Goal: Task Accomplishment & Management: Manage account settings

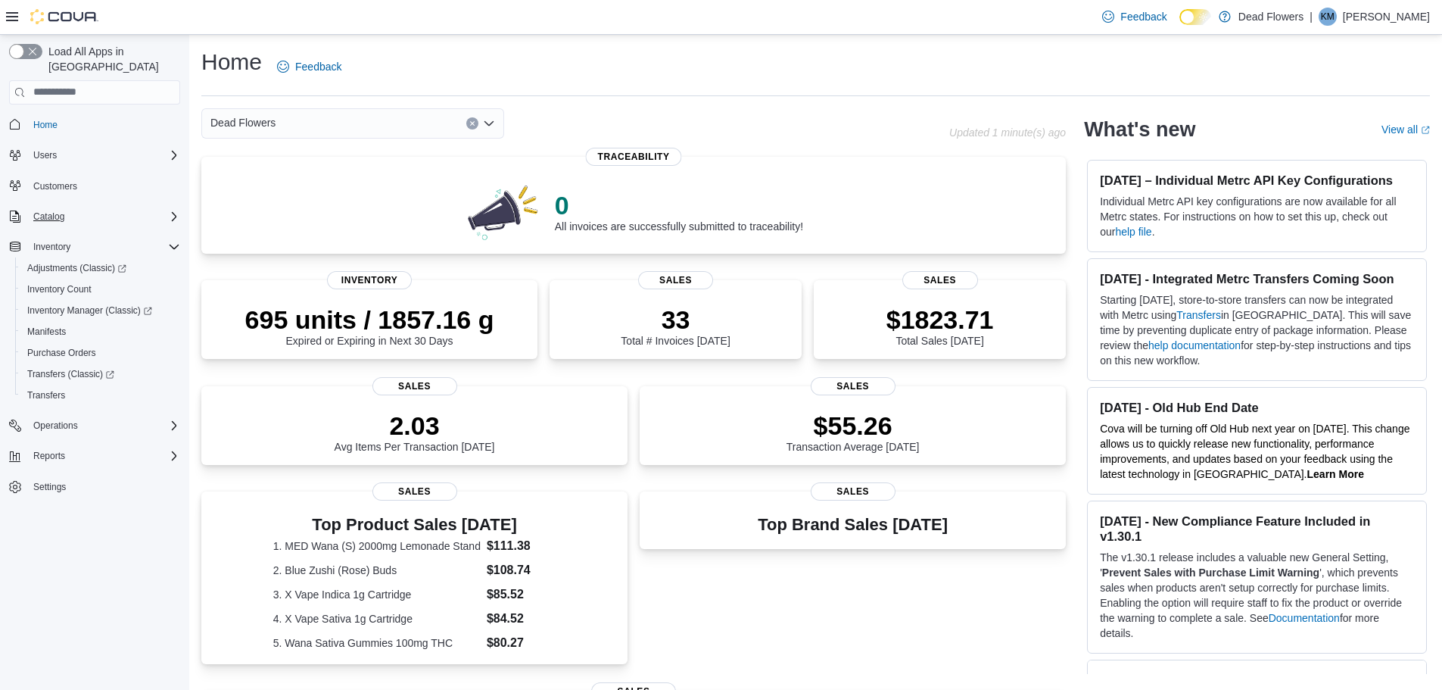
click at [168, 210] on div "Catalog" at bounding box center [103, 216] width 153 height 18
click at [55, 274] on span "Promotions" at bounding box center [50, 280] width 46 height 12
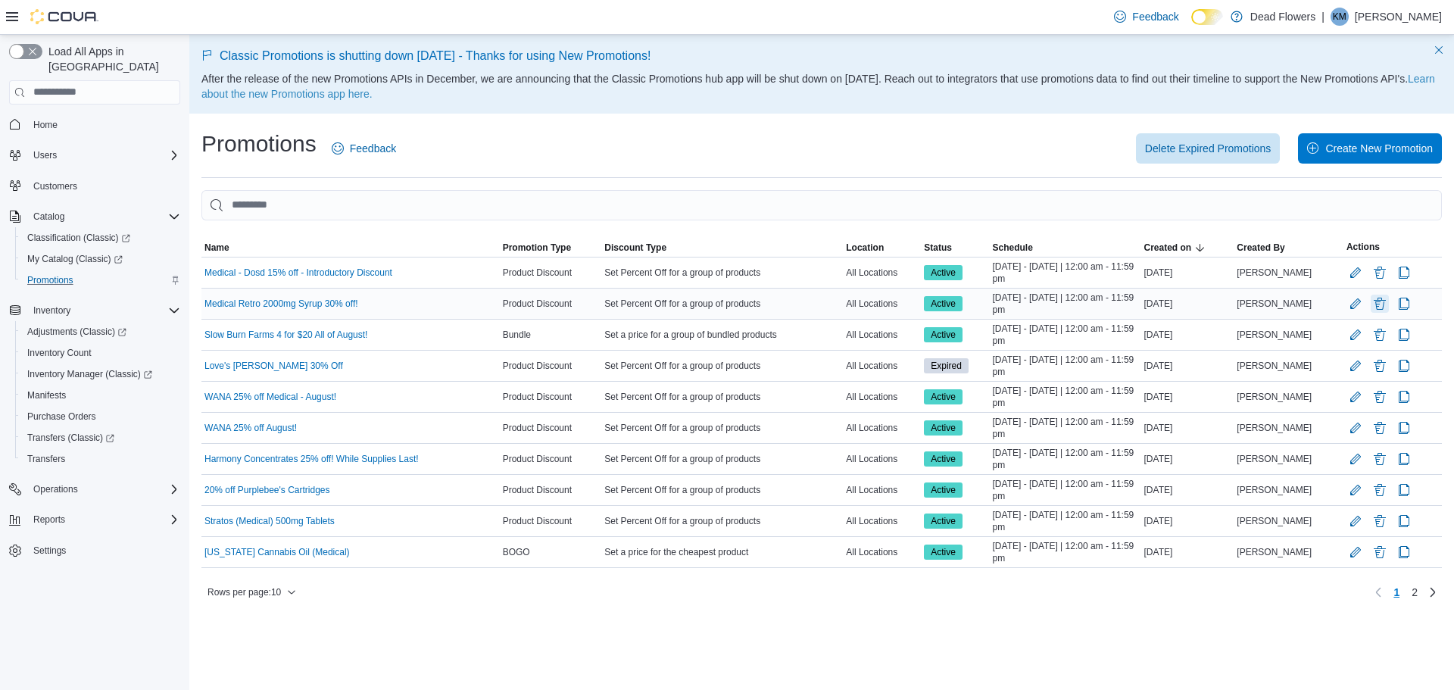
drag, startPoint x: 1370, startPoint y: 304, endPoint x: 1317, endPoint y: 309, distance: 53.3
click at [1317, 309] on tr "Name Medical Retro 2000mg Syrup 30% off! Promotion Type Product Discount Discou…" at bounding box center [821, 303] width 1240 height 31
click at [1350, 308] on button "Edit Promotion" at bounding box center [1355, 304] width 18 height 18
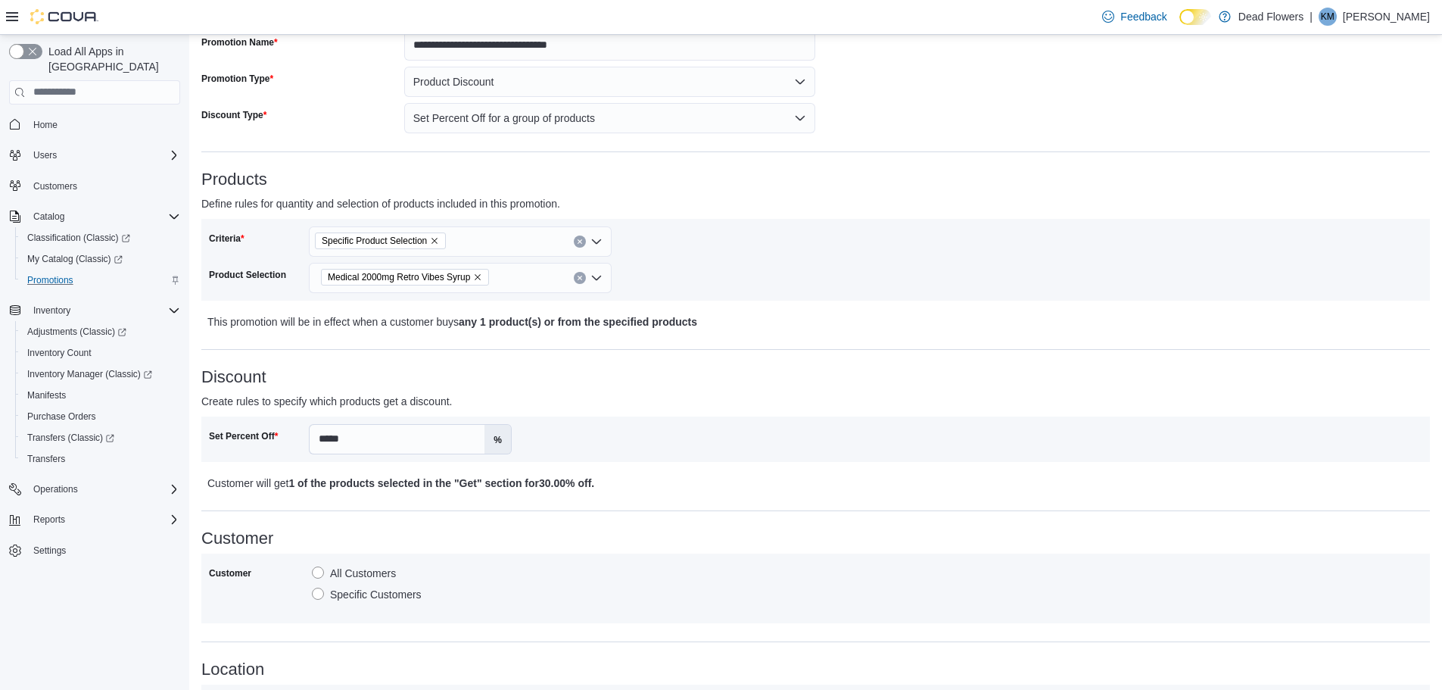
scroll to position [227, 0]
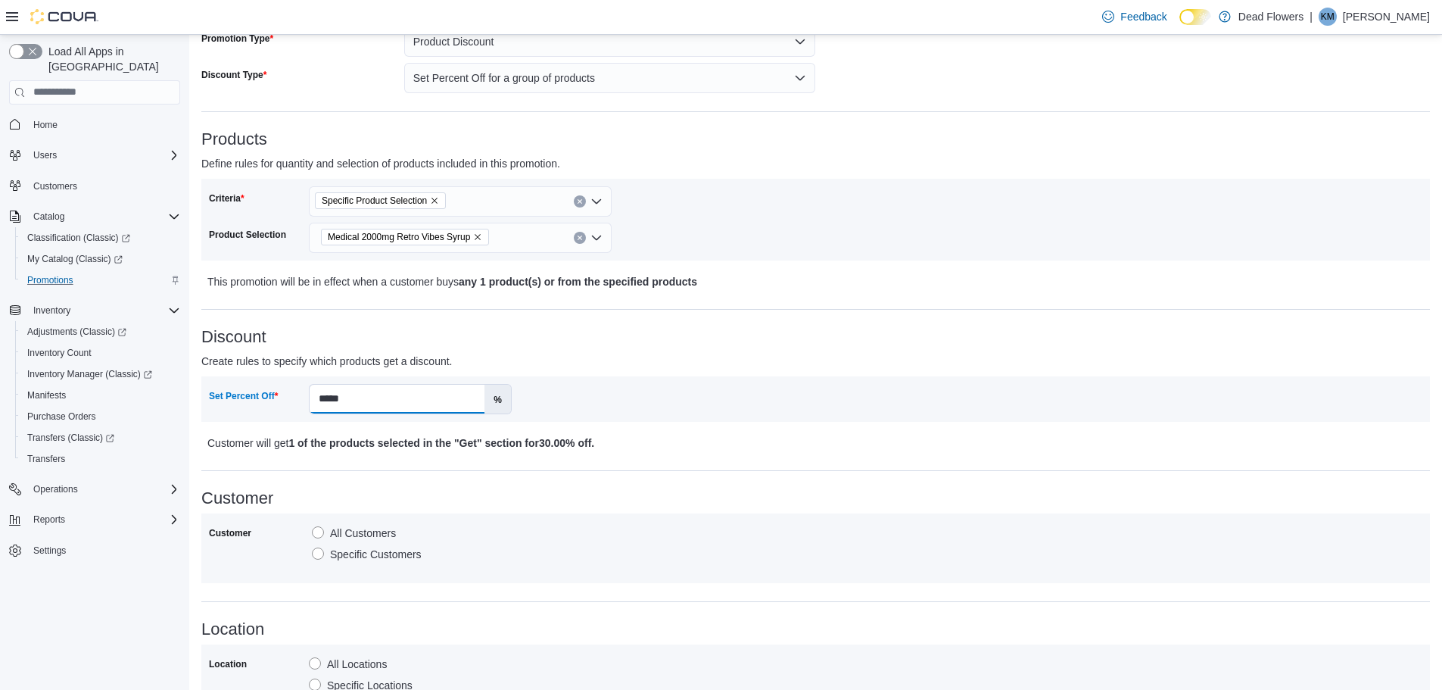
drag, startPoint x: 366, startPoint y: 396, endPoint x: 281, endPoint y: 410, distance: 86.0
click at [282, 413] on div "Set Percent Off ***** %" at bounding box center [360, 399] width 303 height 30
type input "**"
click at [750, 466] on div "**********" at bounding box center [815, 490] width 1229 height 1000
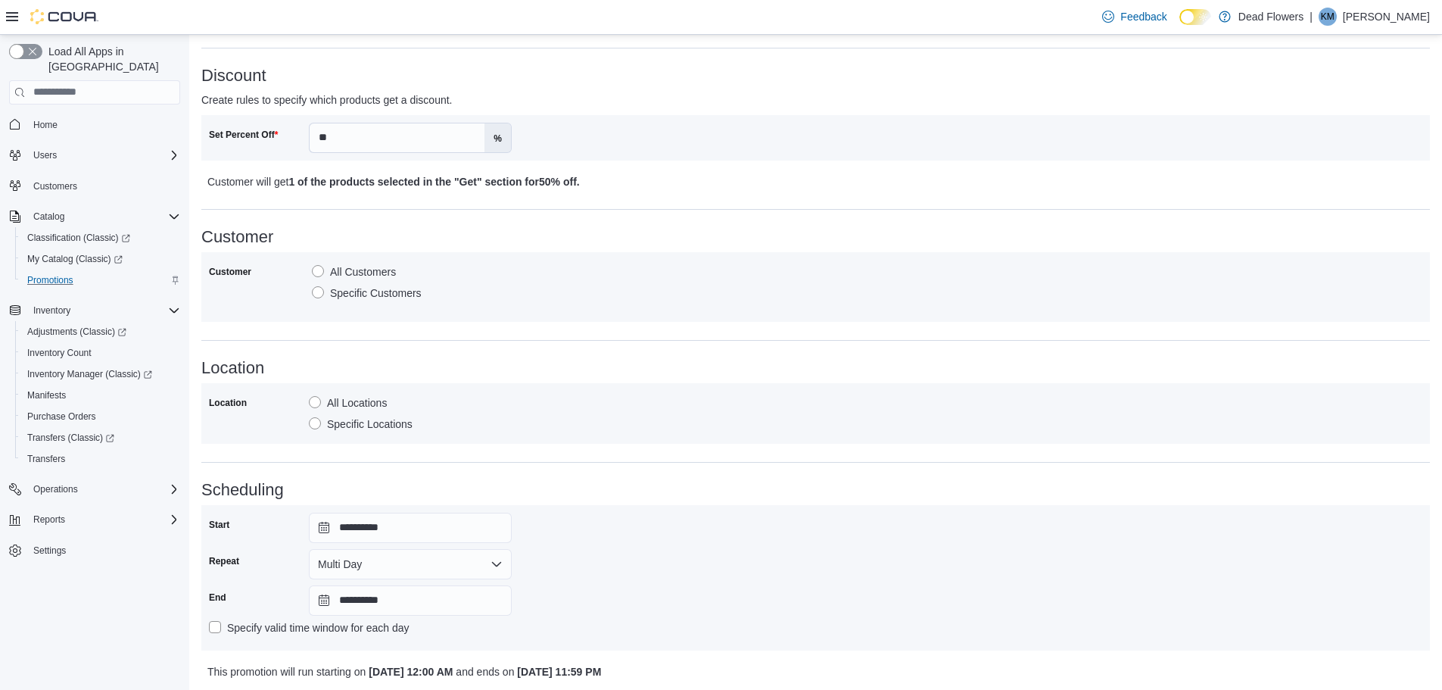
scroll to position [540, 0]
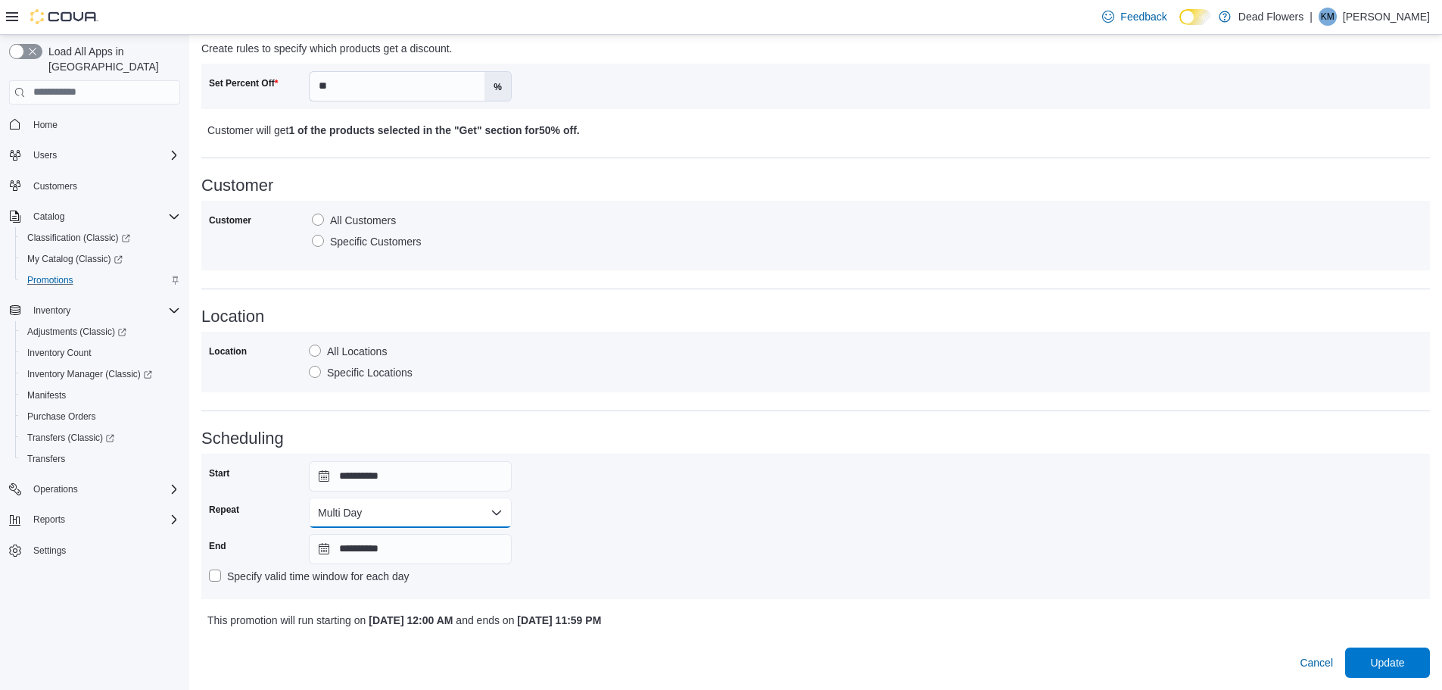
click at [489, 516] on button "Multi Day" at bounding box center [410, 512] width 203 height 30
click at [376, 543] on span "Single Day" at bounding box center [419, 543] width 173 height 18
type input "**********"
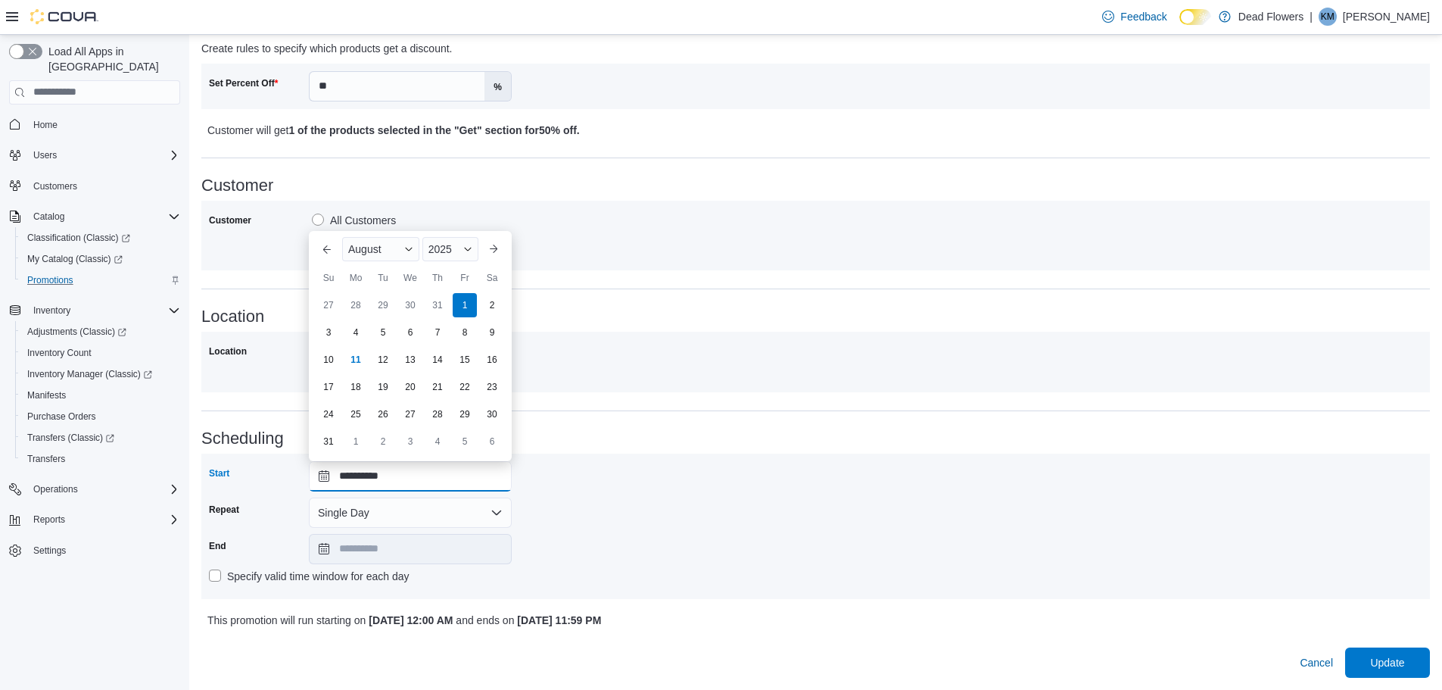
click at [447, 478] on input "**********" at bounding box center [410, 476] width 203 height 30
click at [351, 366] on div "11" at bounding box center [355, 359] width 26 height 26
type input "**********"
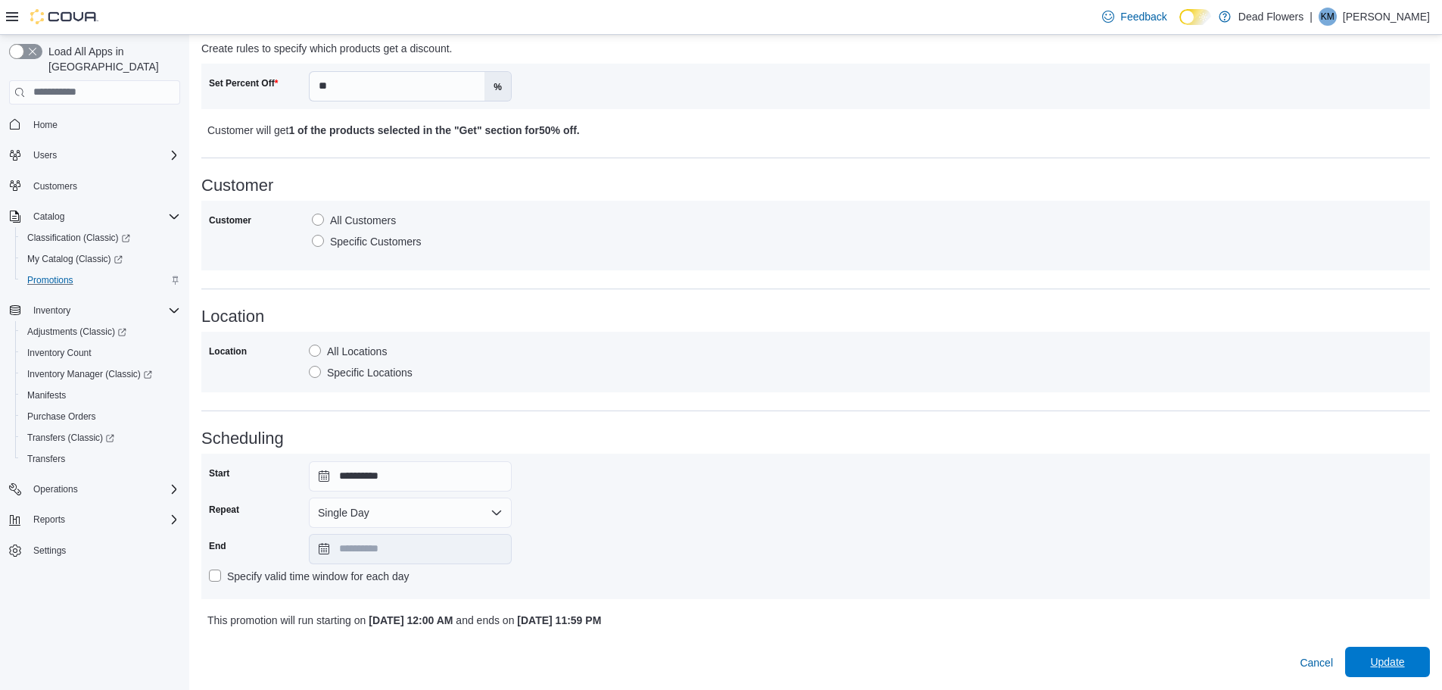
click at [1383, 663] on span "Update" at bounding box center [1387, 661] width 34 height 15
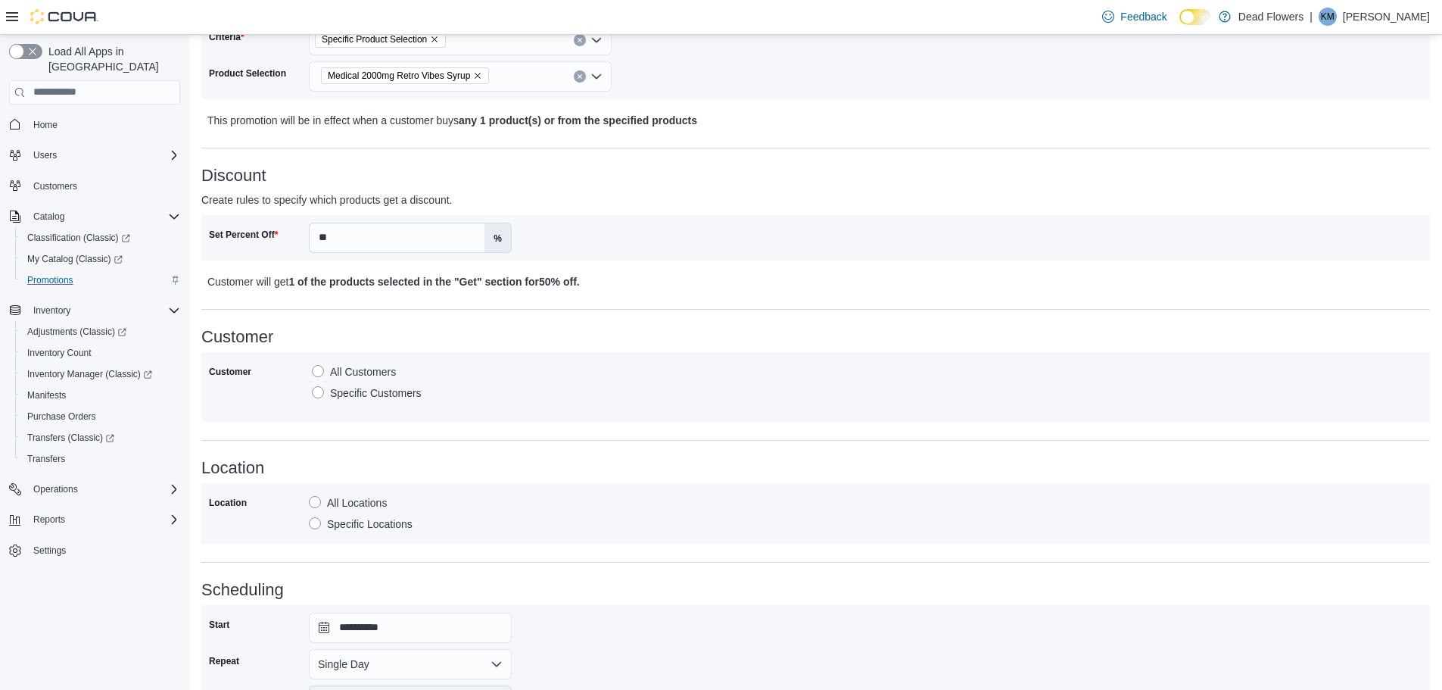
scroll to position [388, 0]
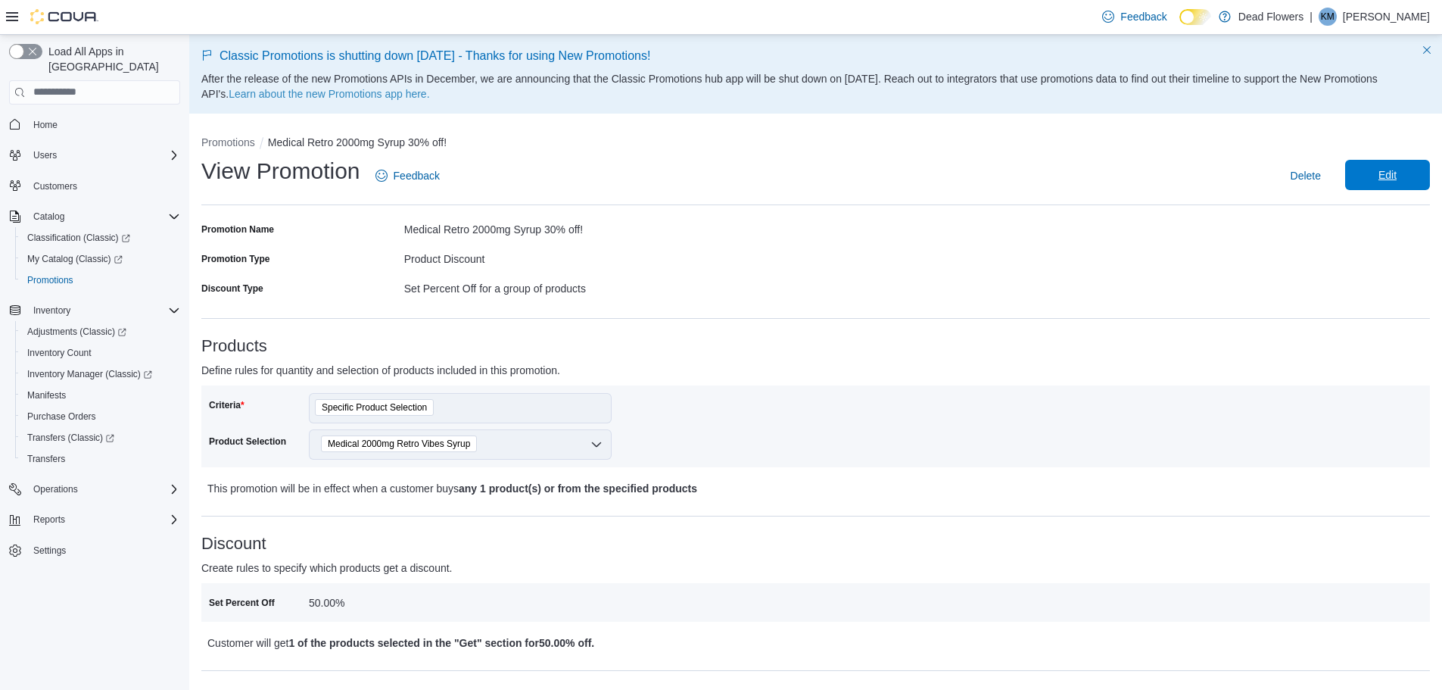
click at [1397, 179] on span "Edit" at bounding box center [1388, 174] width 18 height 15
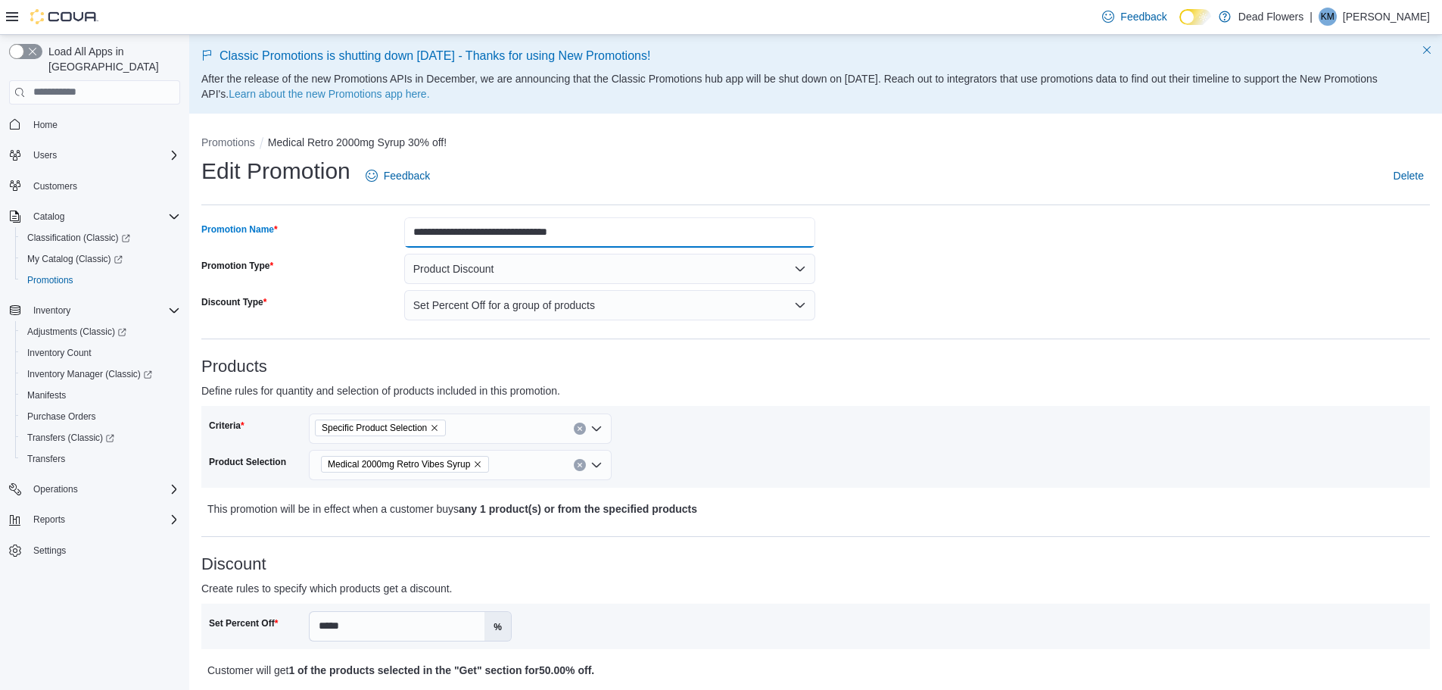
drag, startPoint x: 594, startPoint y: 236, endPoint x: 555, endPoint y: 242, distance: 39.7
click at [555, 242] on input "**********" at bounding box center [610, 232] width 412 height 30
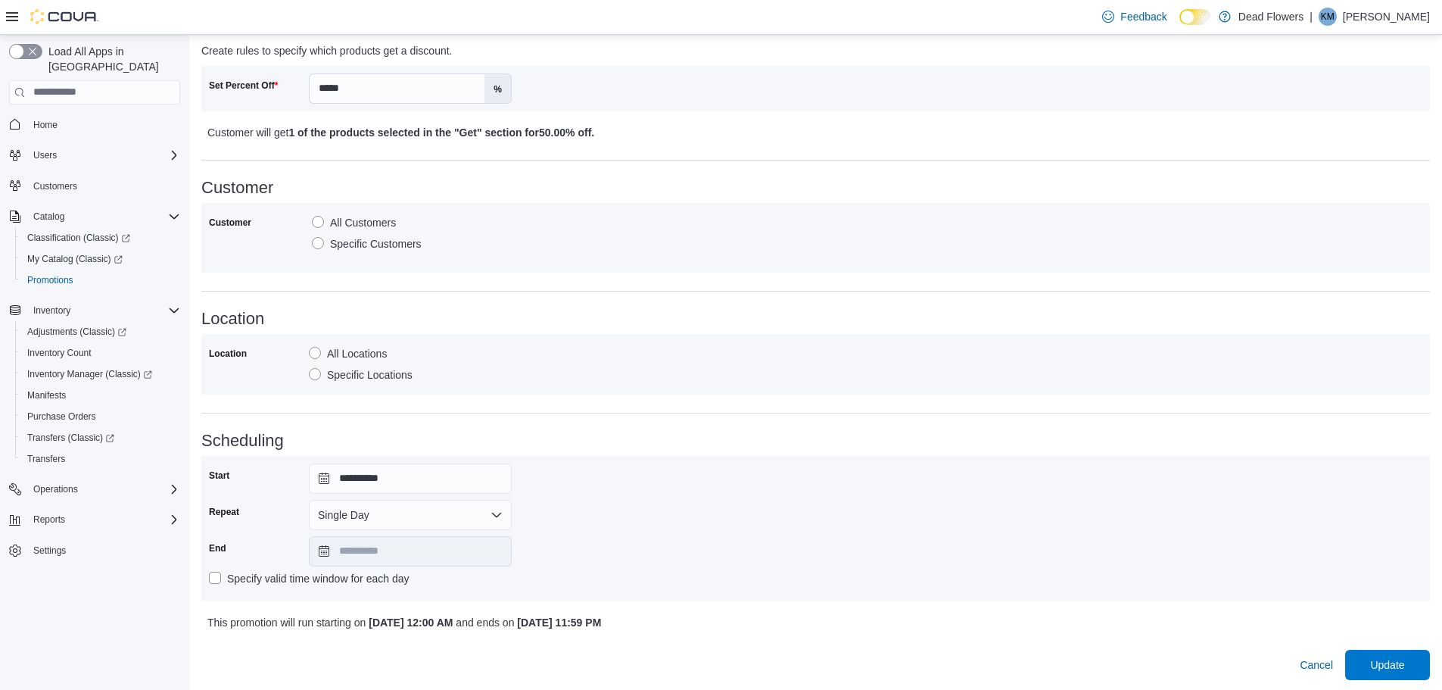
scroll to position [540, 0]
type input "**********"
click at [1402, 655] on span "Update" at bounding box center [1387, 661] width 34 height 15
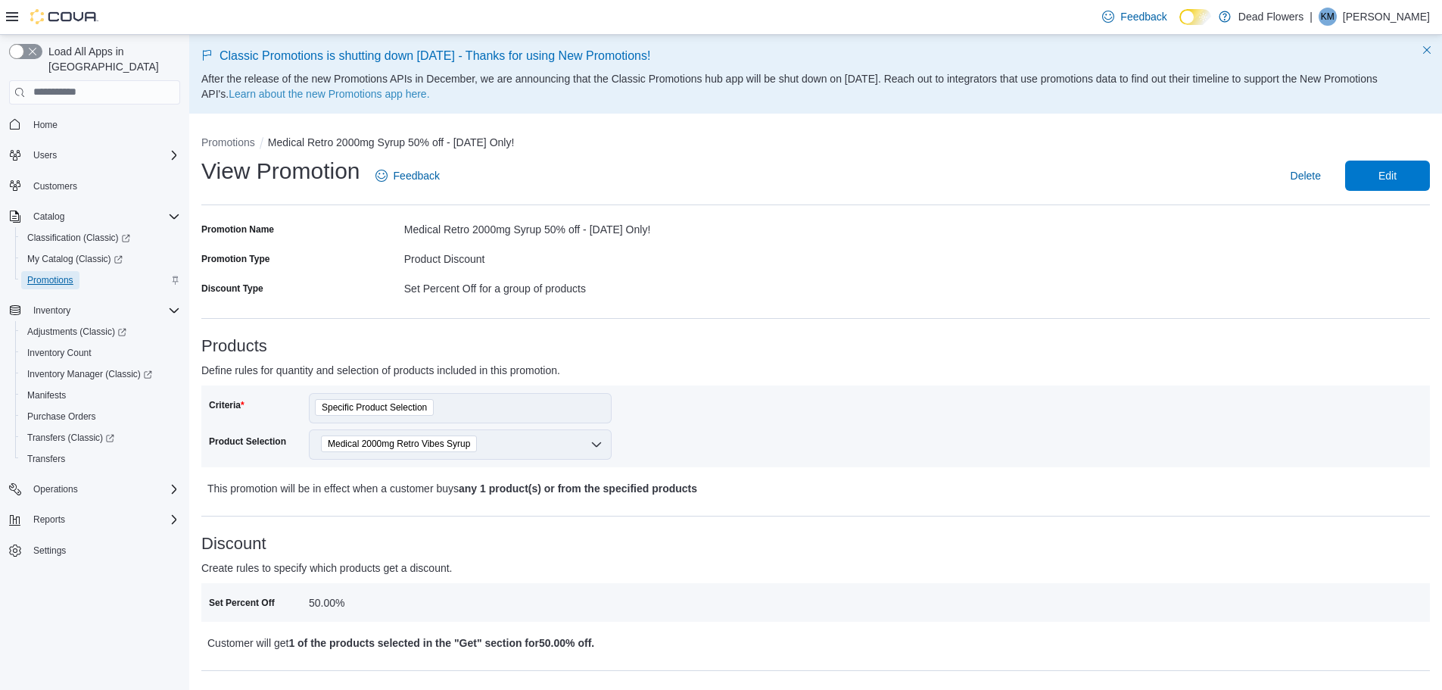
click at [62, 274] on span "Promotions" at bounding box center [50, 280] width 46 height 12
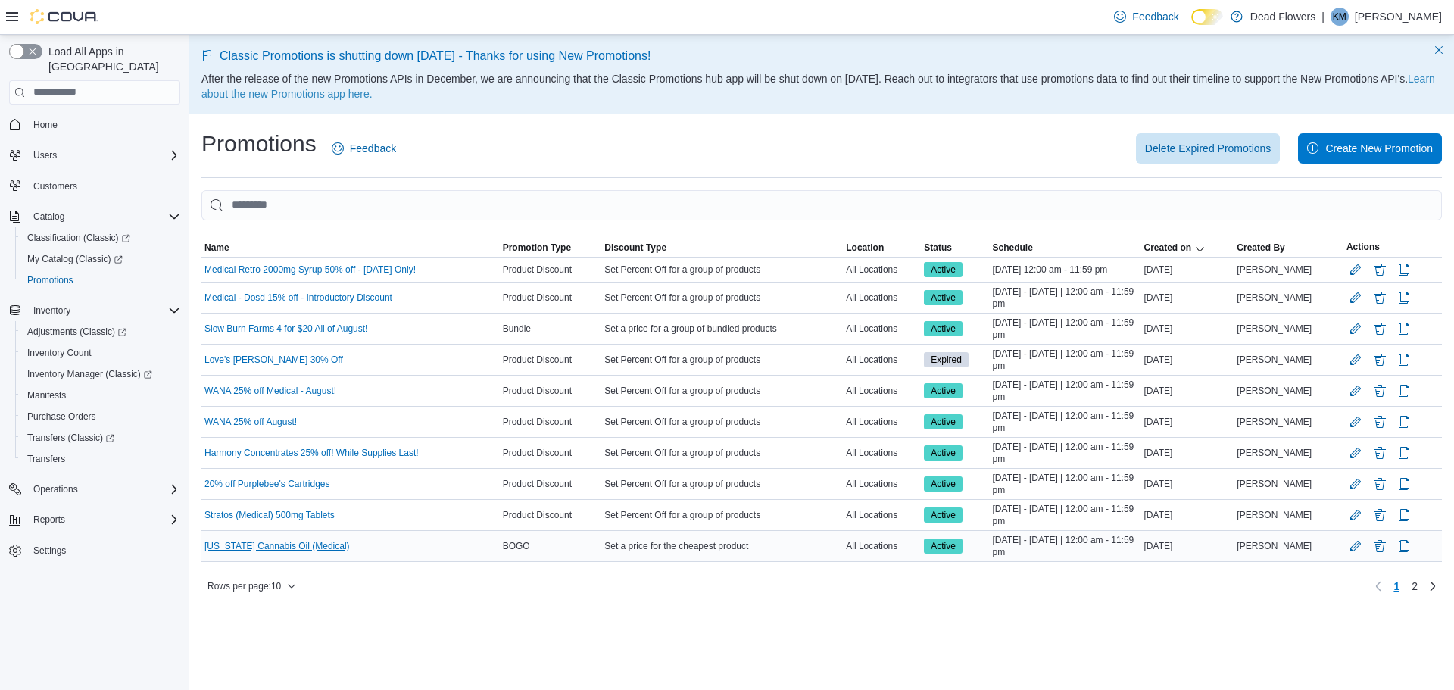
click at [307, 548] on link "Colorado Cannabis Oil (Medical)" at bounding box center [276, 546] width 145 height 12
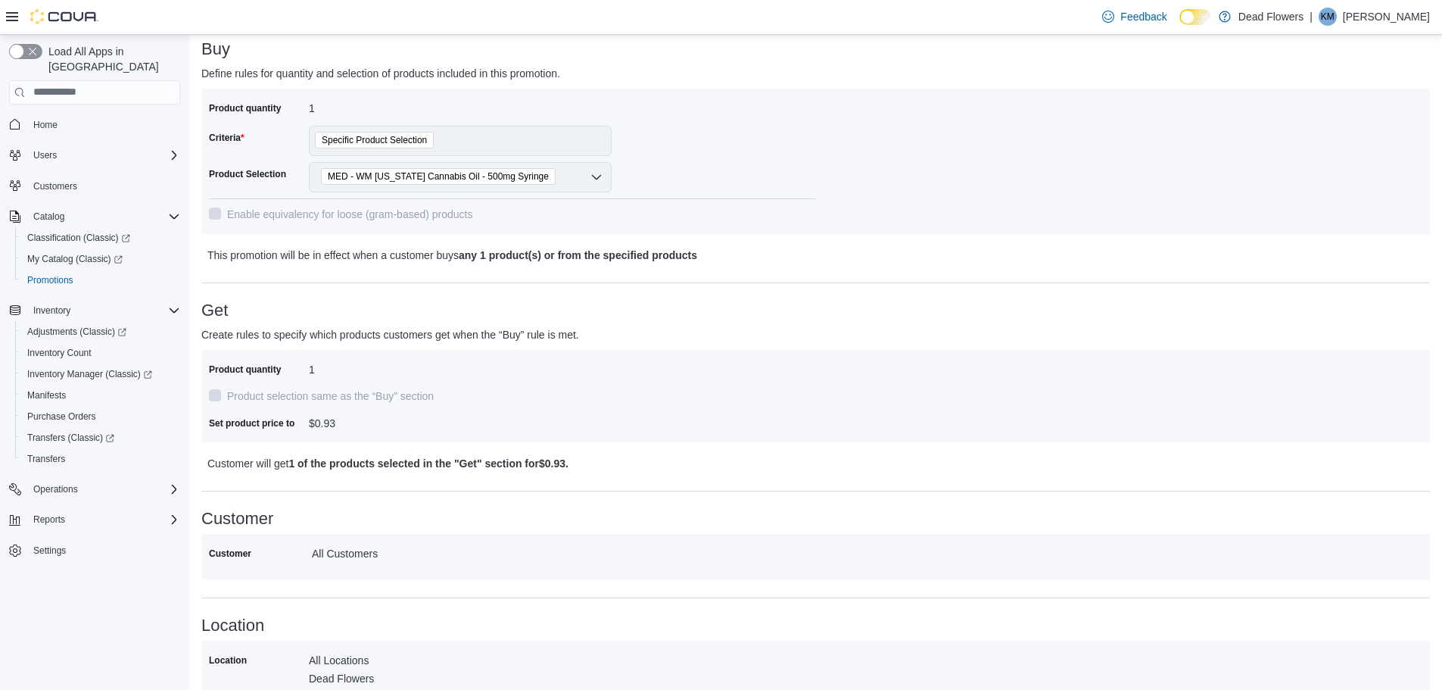
scroll to position [379, 0]
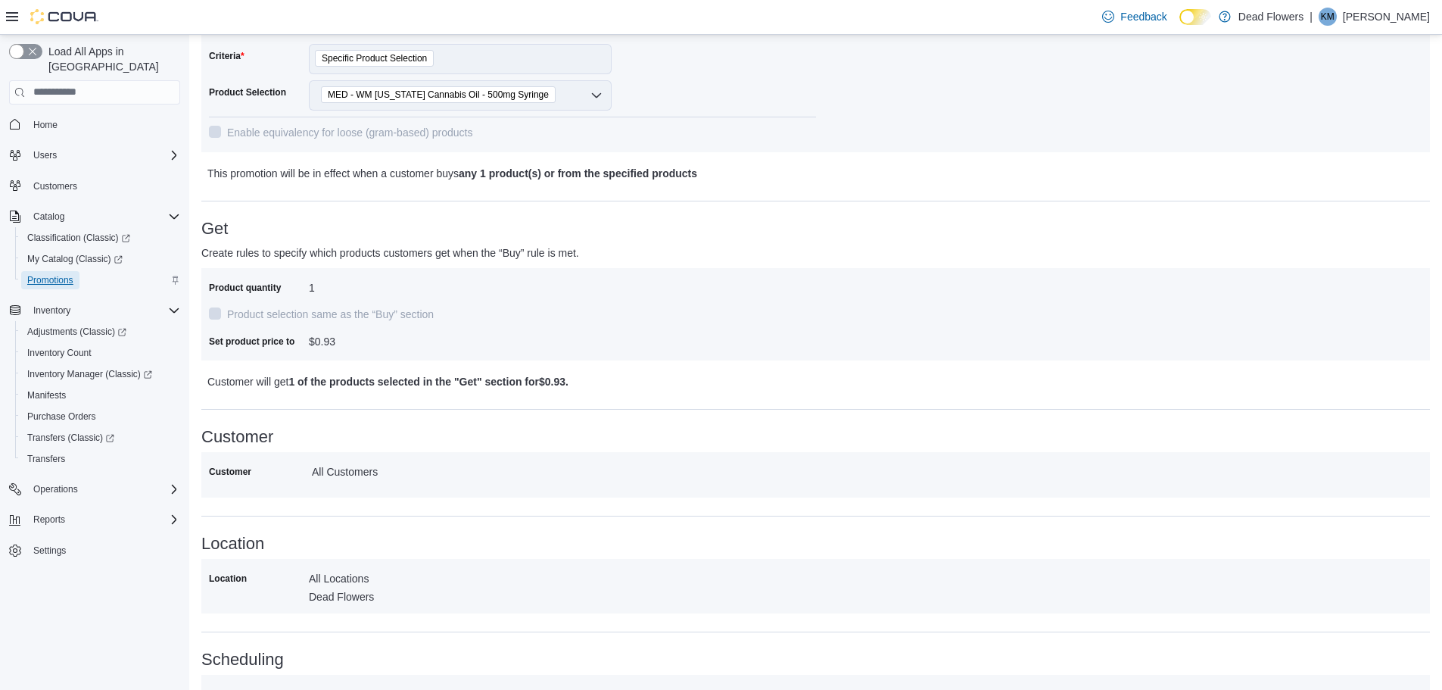
click at [48, 274] on span "Promotions" at bounding box center [50, 280] width 46 height 12
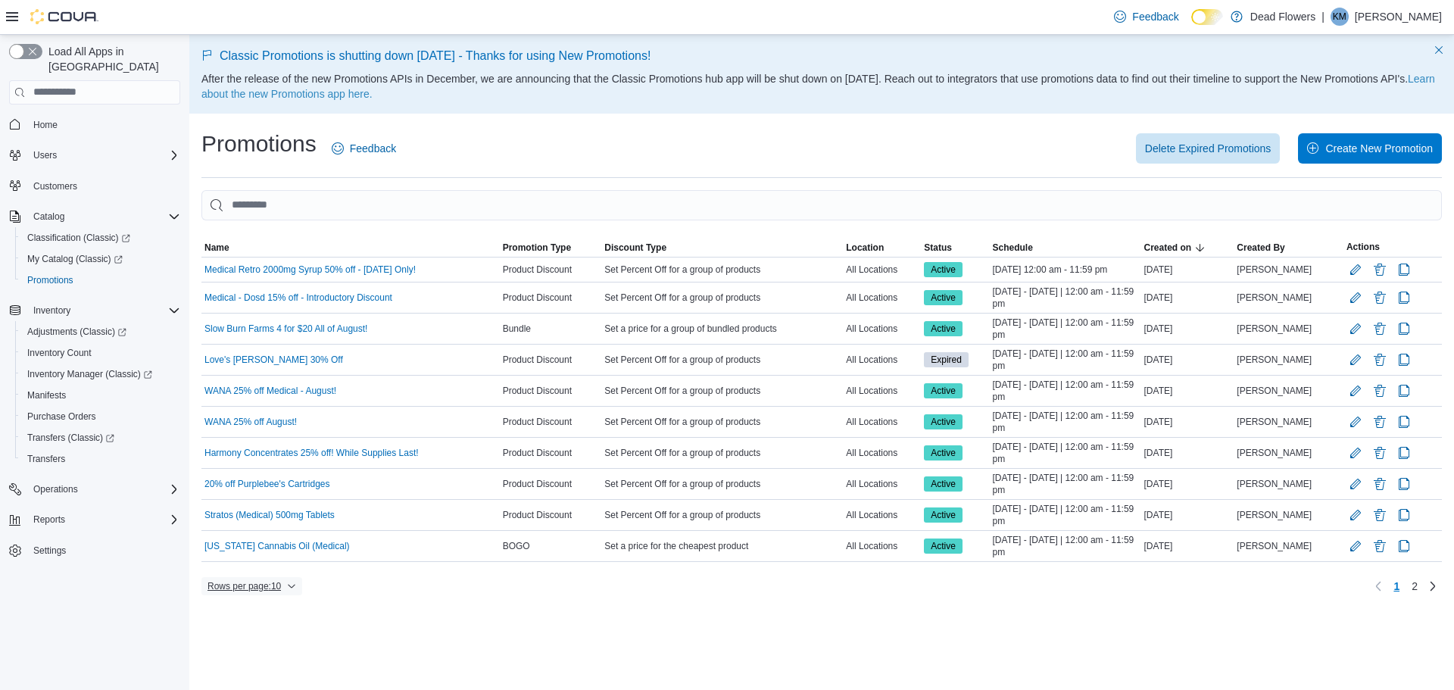
click at [300, 585] on button "Rows per page : 10" at bounding box center [251, 586] width 101 height 18
click at [398, 585] on div "Rows per page : 10 Page 1 of 2 1 2" at bounding box center [821, 586] width 1240 height 24
click at [1421, 589] on link "2" at bounding box center [1414, 586] width 18 height 24
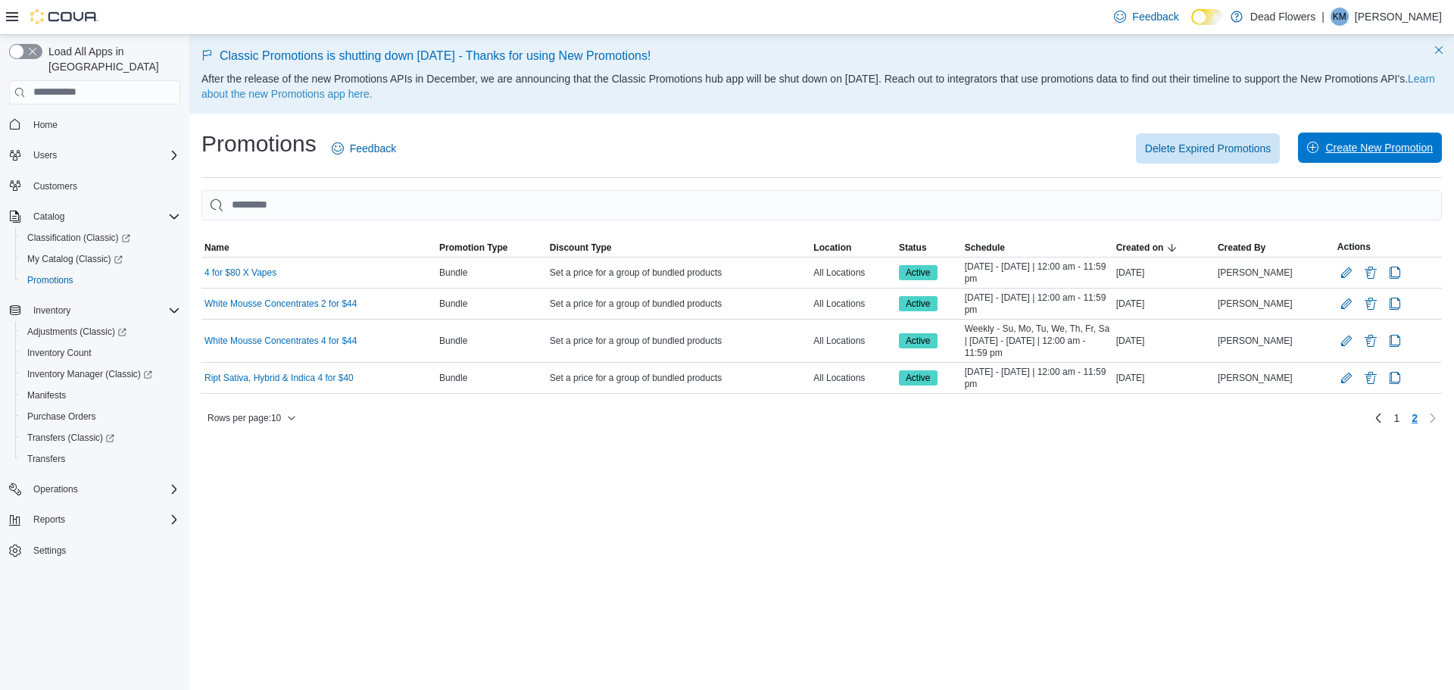
click at [1336, 147] on span "Create New Promotion" at bounding box center [1379, 147] width 108 height 15
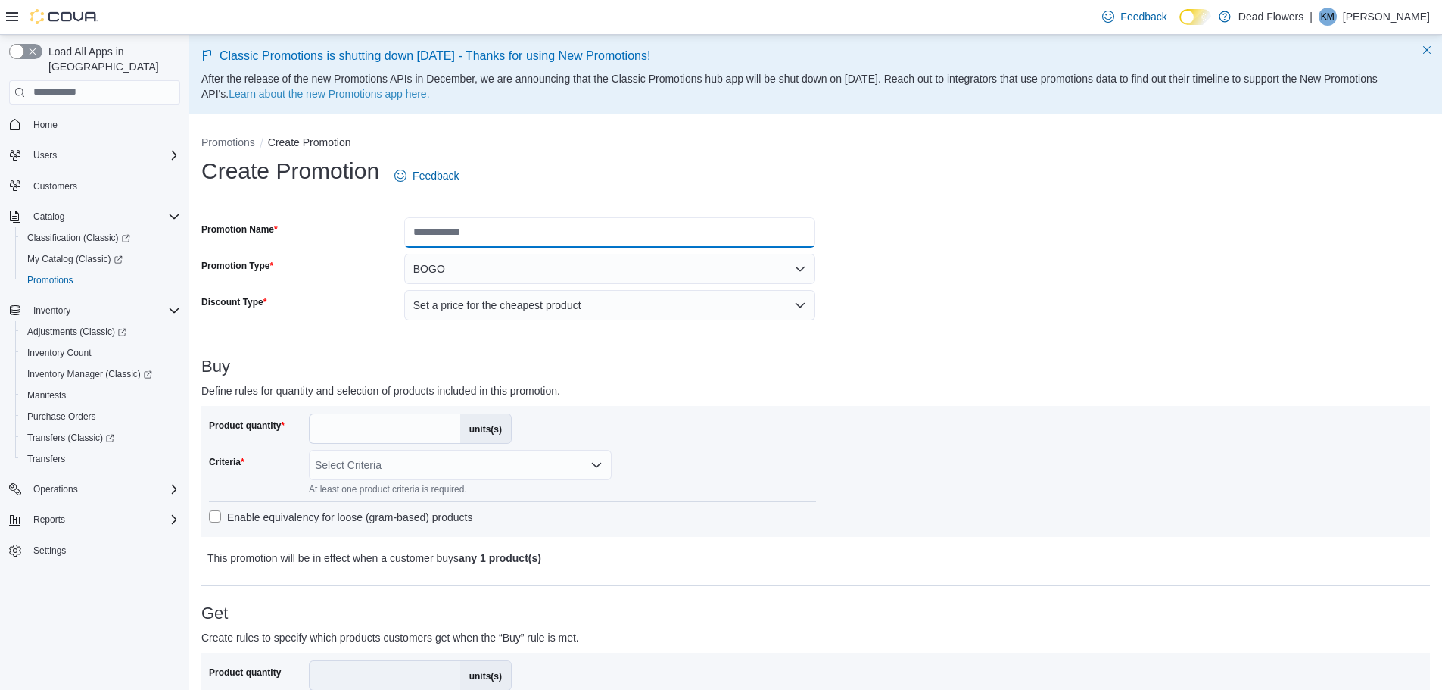
click at [537, 232] on input "Promotion Name" at bounding box center [610, 232] width 412 height 30
type input "**********"
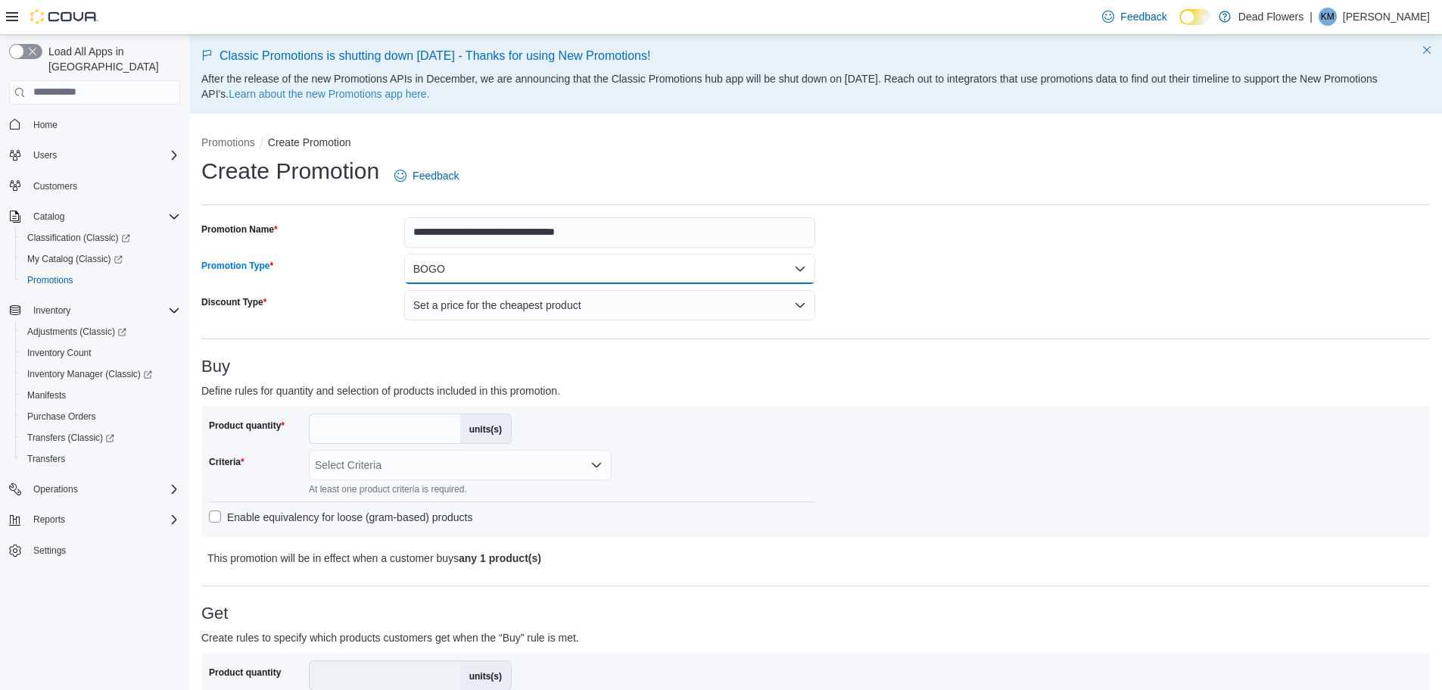
click at [606, 256] on button "BOGO" at bounding box center [610, 269] width 412 height 30
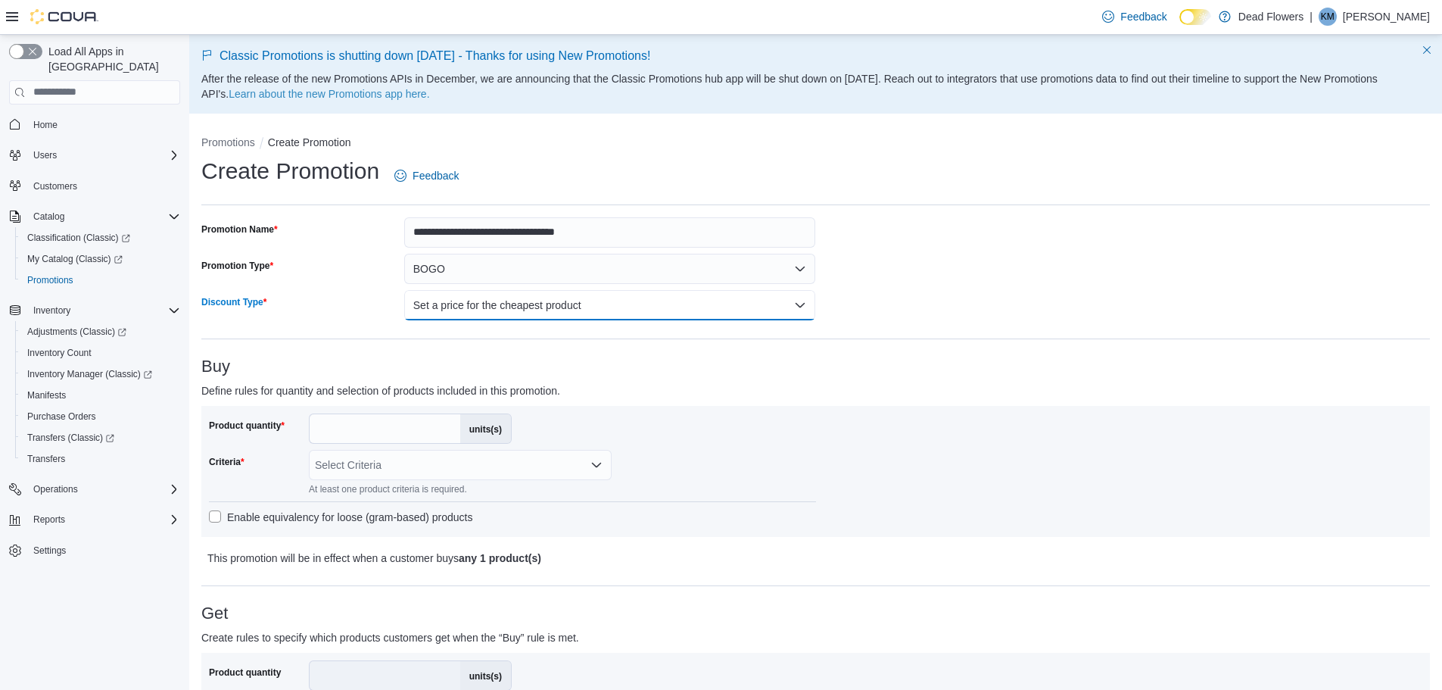
click at [619, 307] on button "Set a price for the cheapest product" at bounding box center [610, 305] width 412 height 30
click at [581, 337] on span "Set a price for the cheapest product" at bounding box center [622, 335] width 385 height 18
click at [467, 461] on div "Select Criteria" at bounding box center [460, 465] width 303 height 30
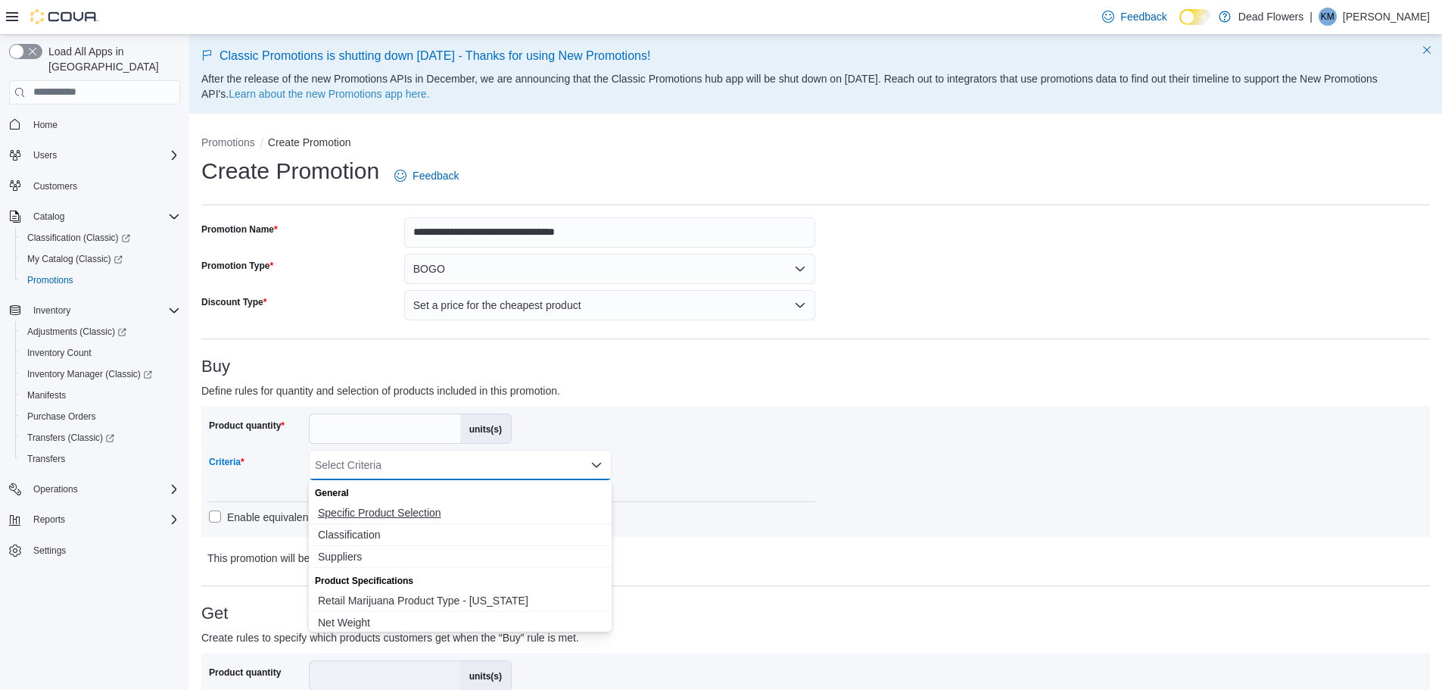
click at [362, 510] on span "Specific Product Selection" at bounding box center [460, 512] width 285 height 15
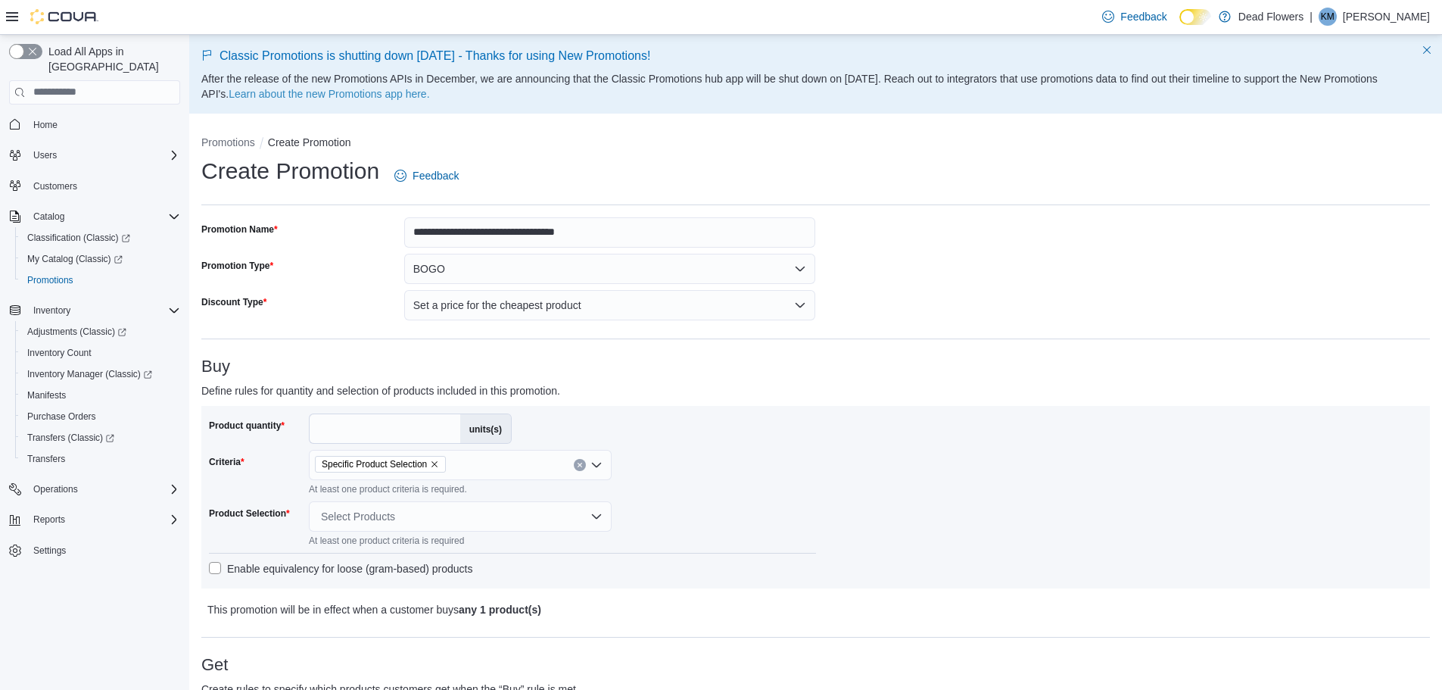
click at [806, 527] on div "Product quantity * units(s) Criteria Specific Product Selection At least one pr…" at bounding box center [512, 496] width 607 height 167
click at [472, 515] on div "Select Products" at bounding box center [460, 516] width 303 height 30
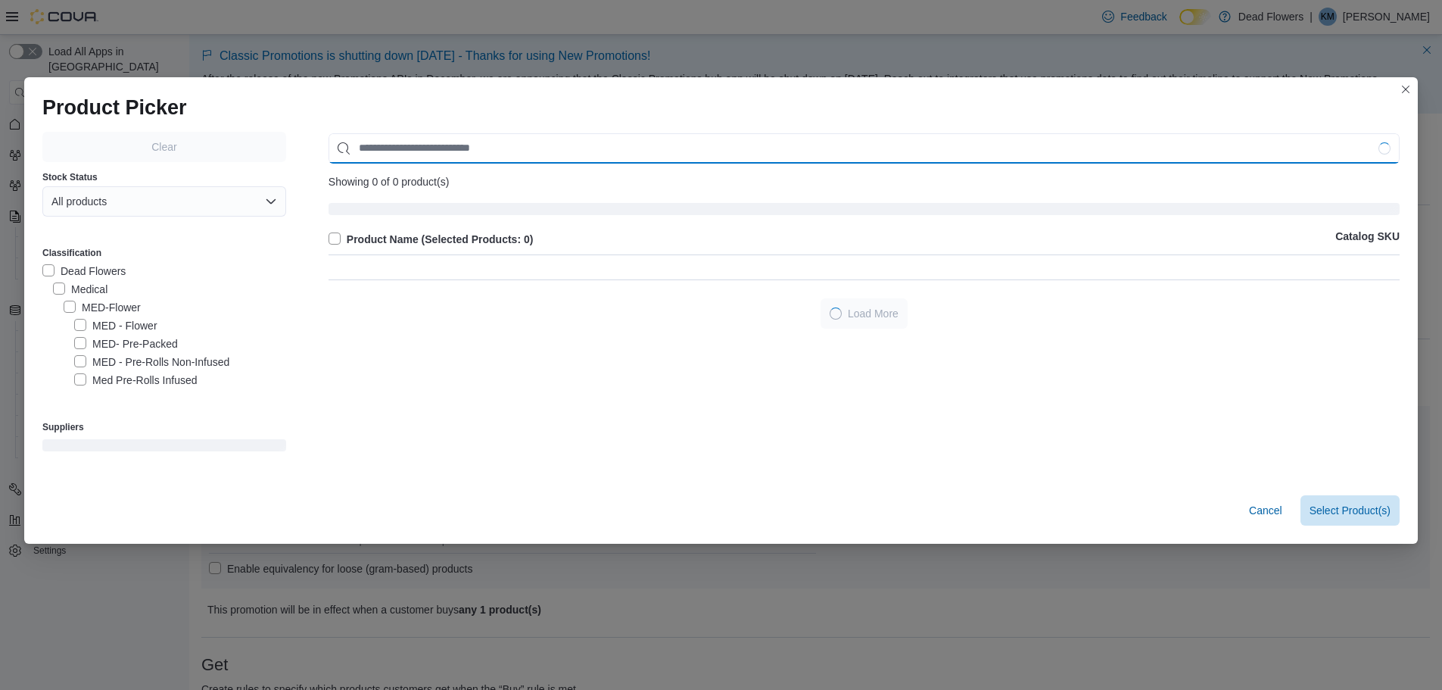
click at [678, 151] on input "Use aria labels when no actual label is in use" at bounding box center [864, 148] width 1071 height 30
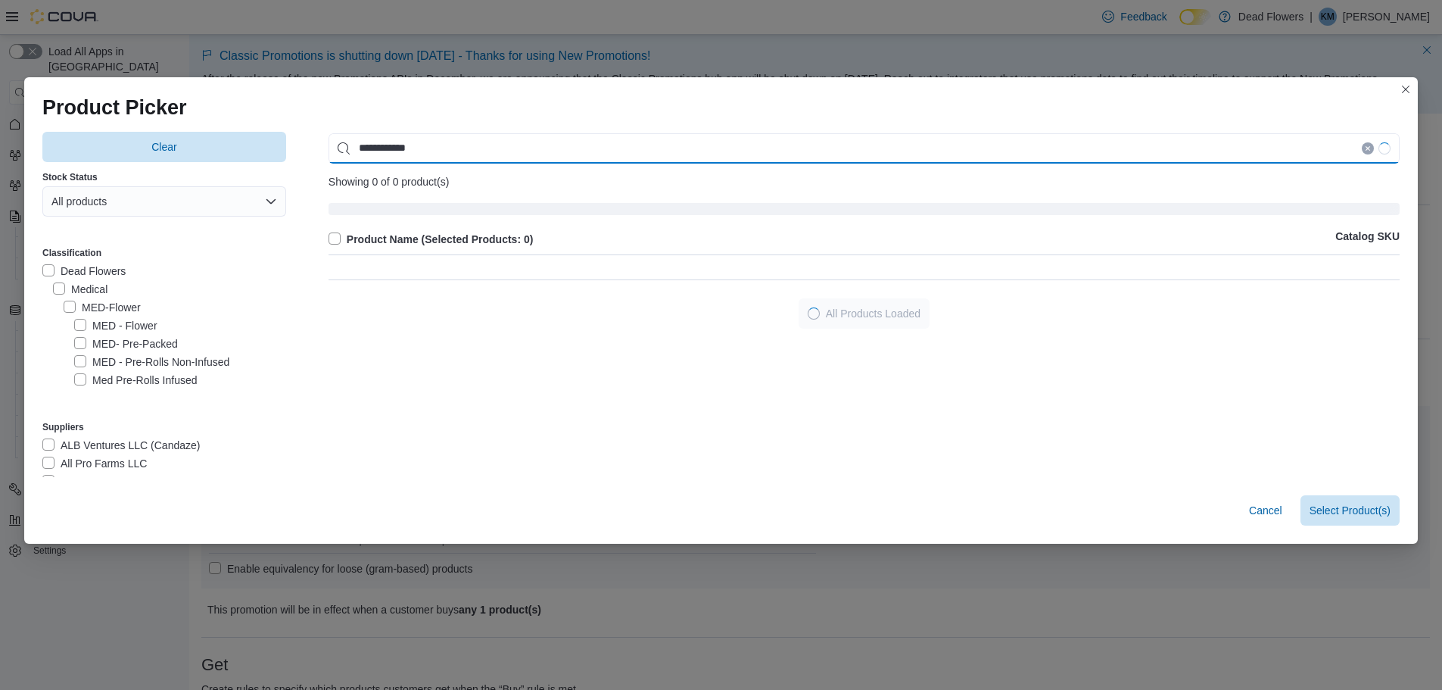
type input "**********"
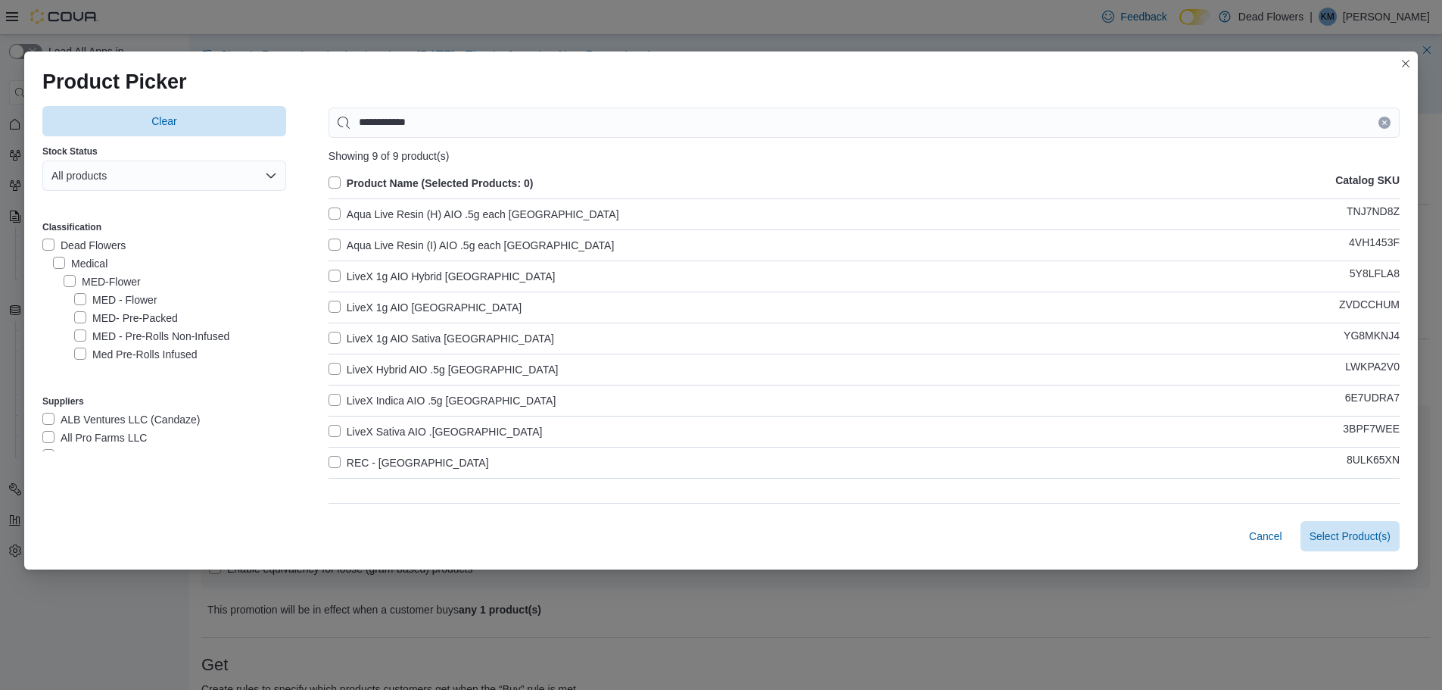
click at [333, 276] on label "LiveX 1g AIO Hybrid Sano Gardens" at bounding box center [442, 276] width 227 height 18
click at [333, 300] on label "LiveX 1g AIO Indica Sano Gardens" at bounding box center [425, 307] width 193 height 18
click at [337, 334] on label "LiveX 1g AIO Sativa Sano Gardens" at bounding box center [442, 338] width 226 height 18
click at [1376, 534] on span "Select 3 Product(s)" at bounding box center [1346, 535] width 90 height 15
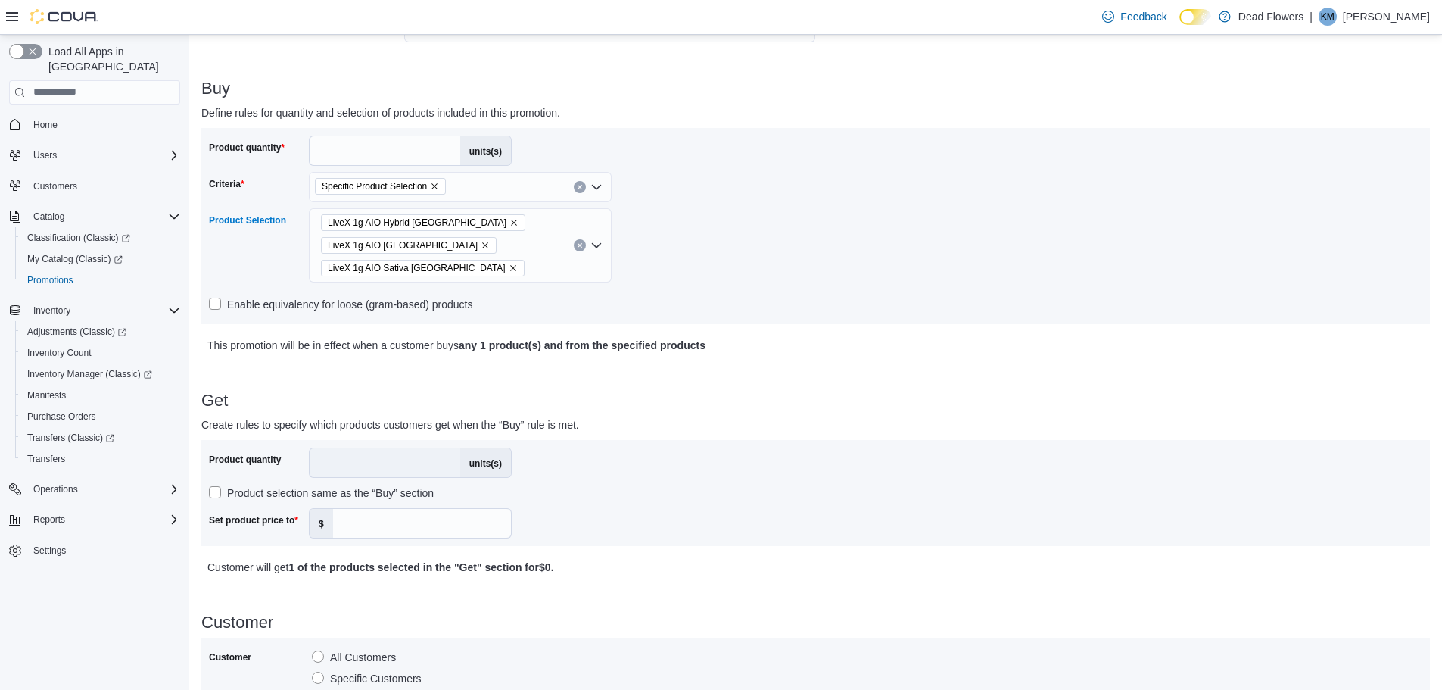
scroll to position [227, 0]
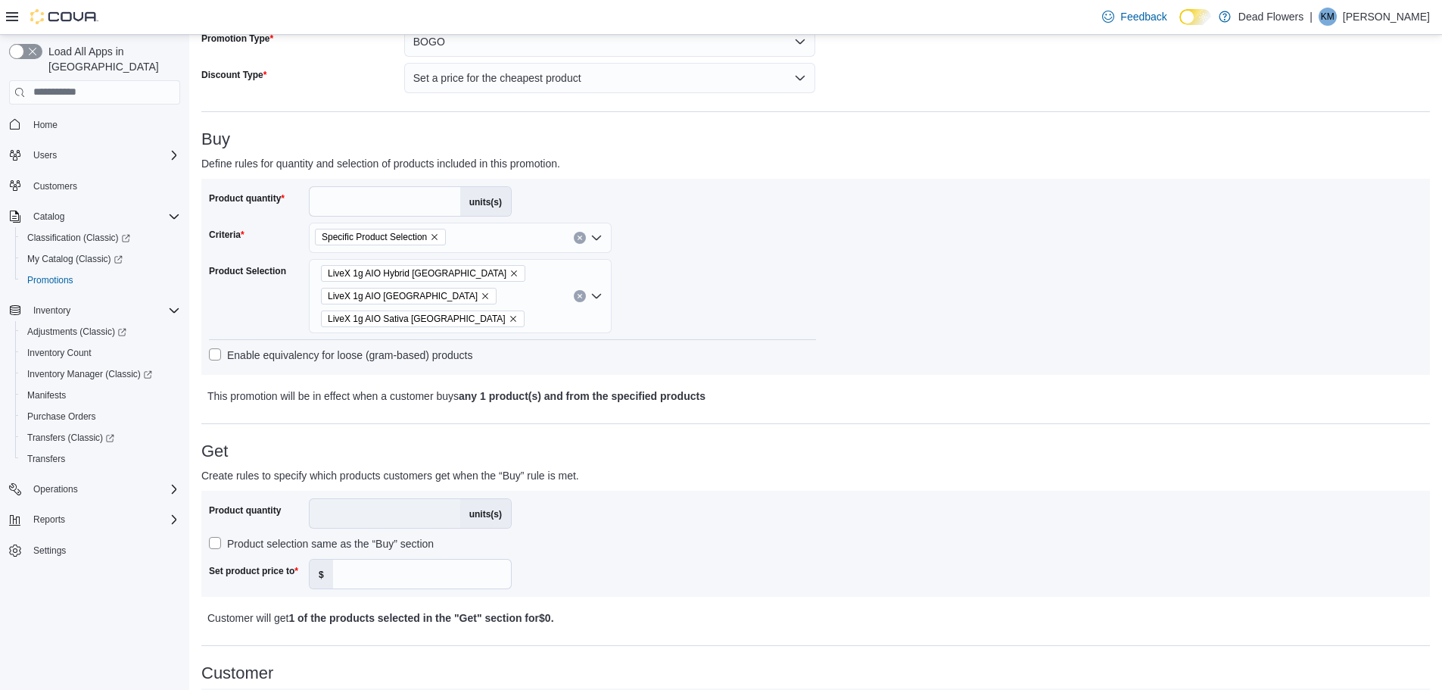
click at [219, 541] on label "Product selection same as the “Buy” section" at bounding box center [321, 544] width 225 height 18
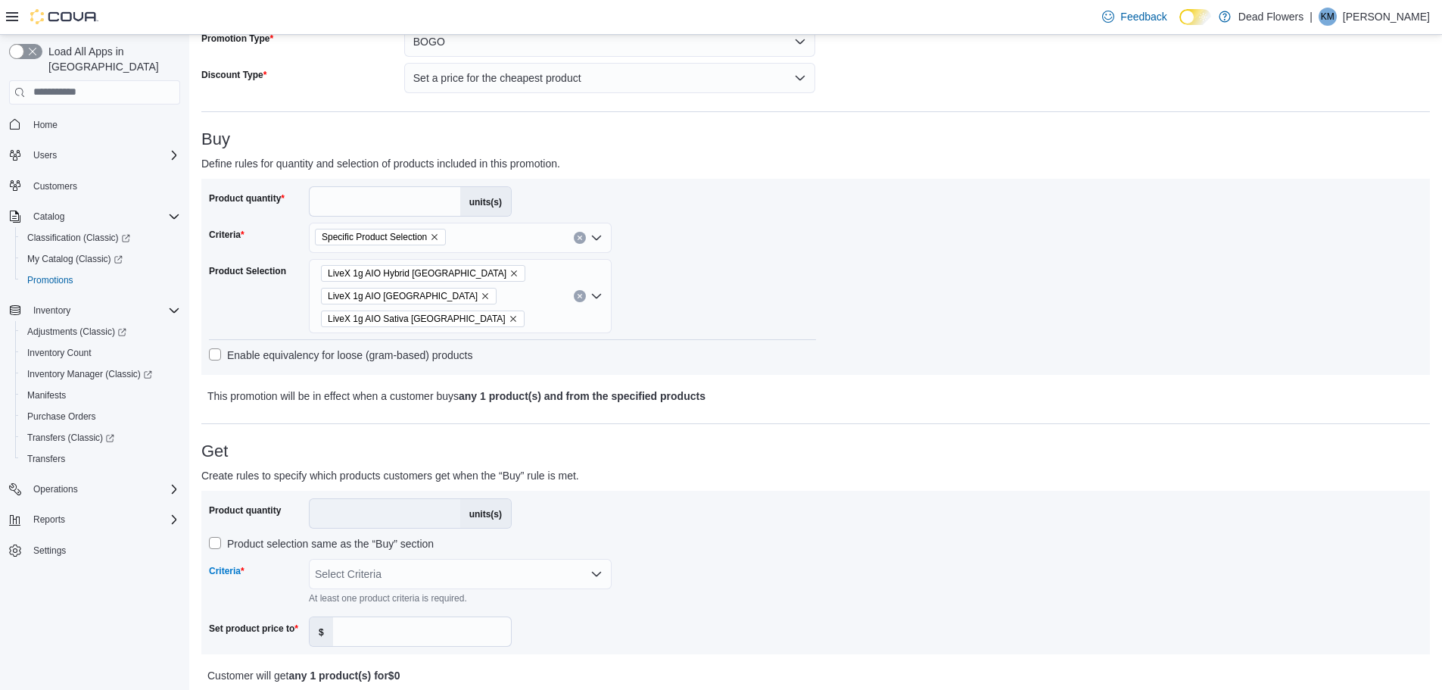
click at [466, 584] on div "Select Criteria" at bounding box center [460, 574] width 303 height 30
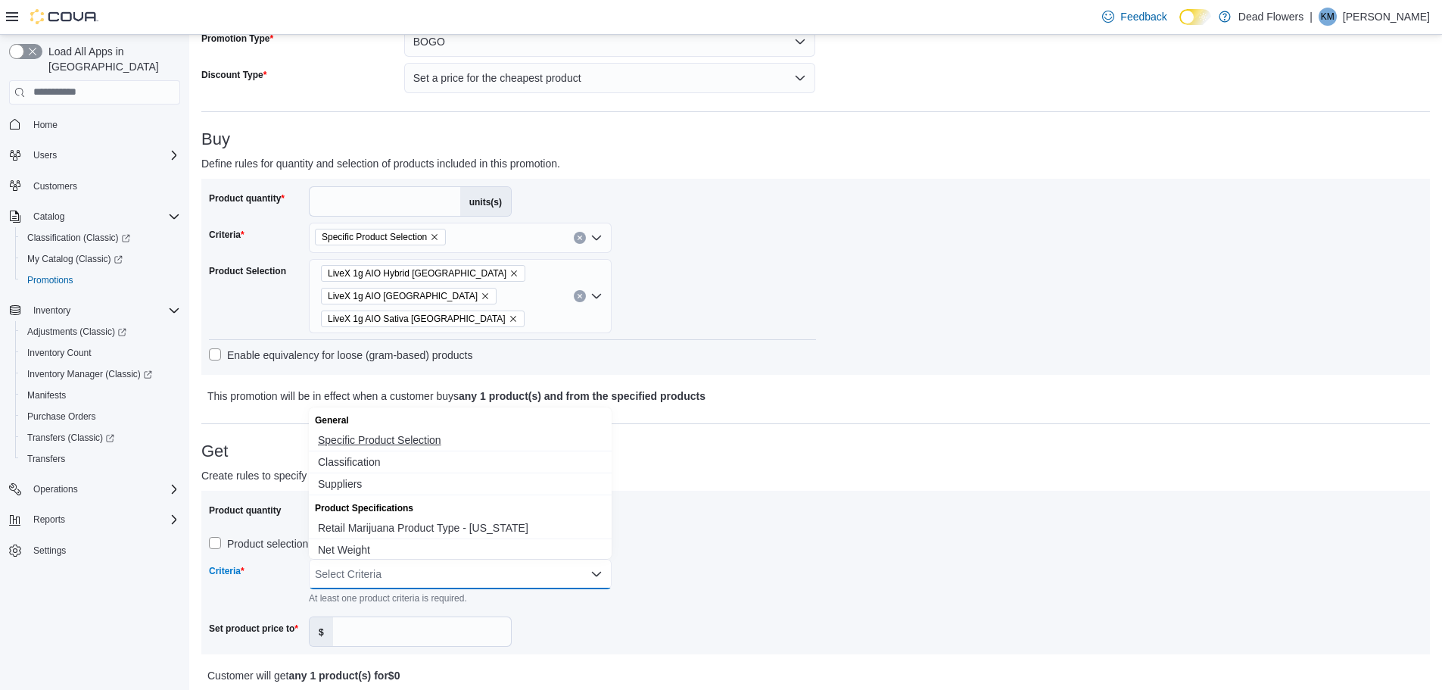
click at [412, 441] on span "Specific Product Selection" at bounding box center [460, 439] width 285 height 15
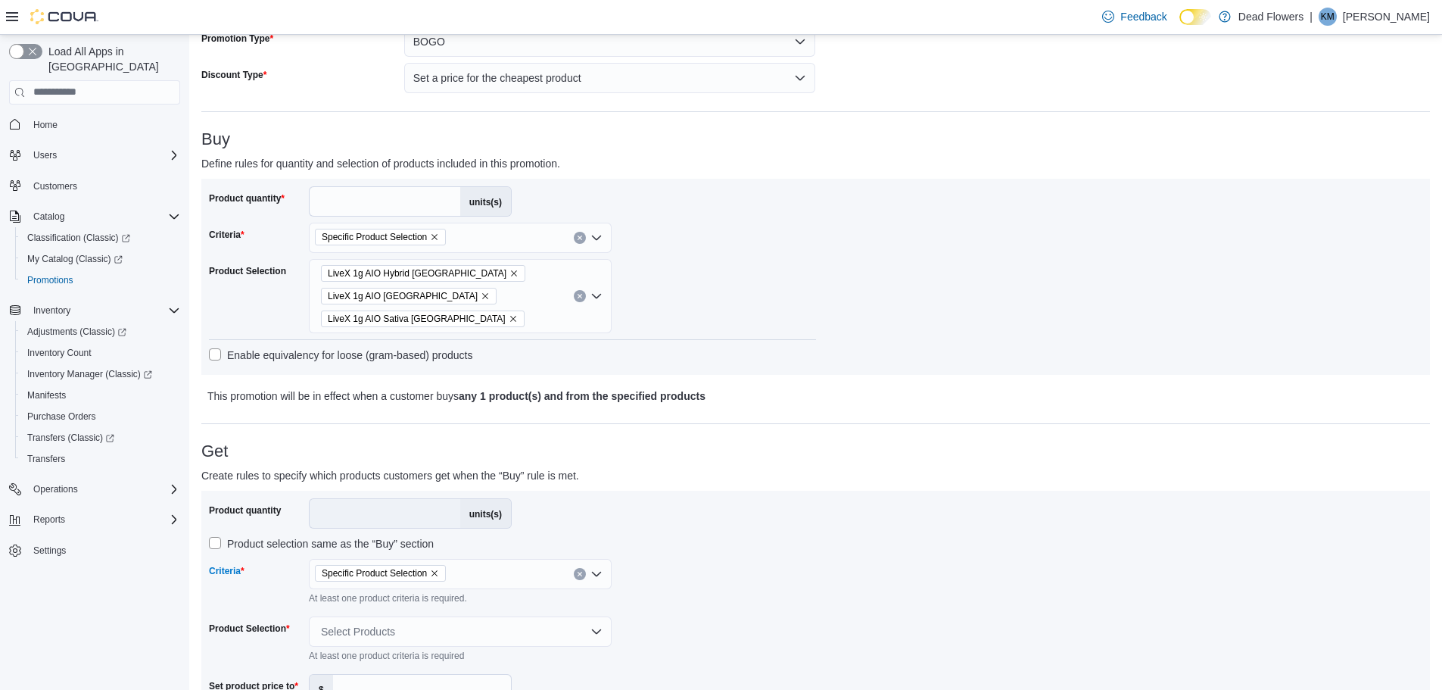
scroll to position [303, 0]
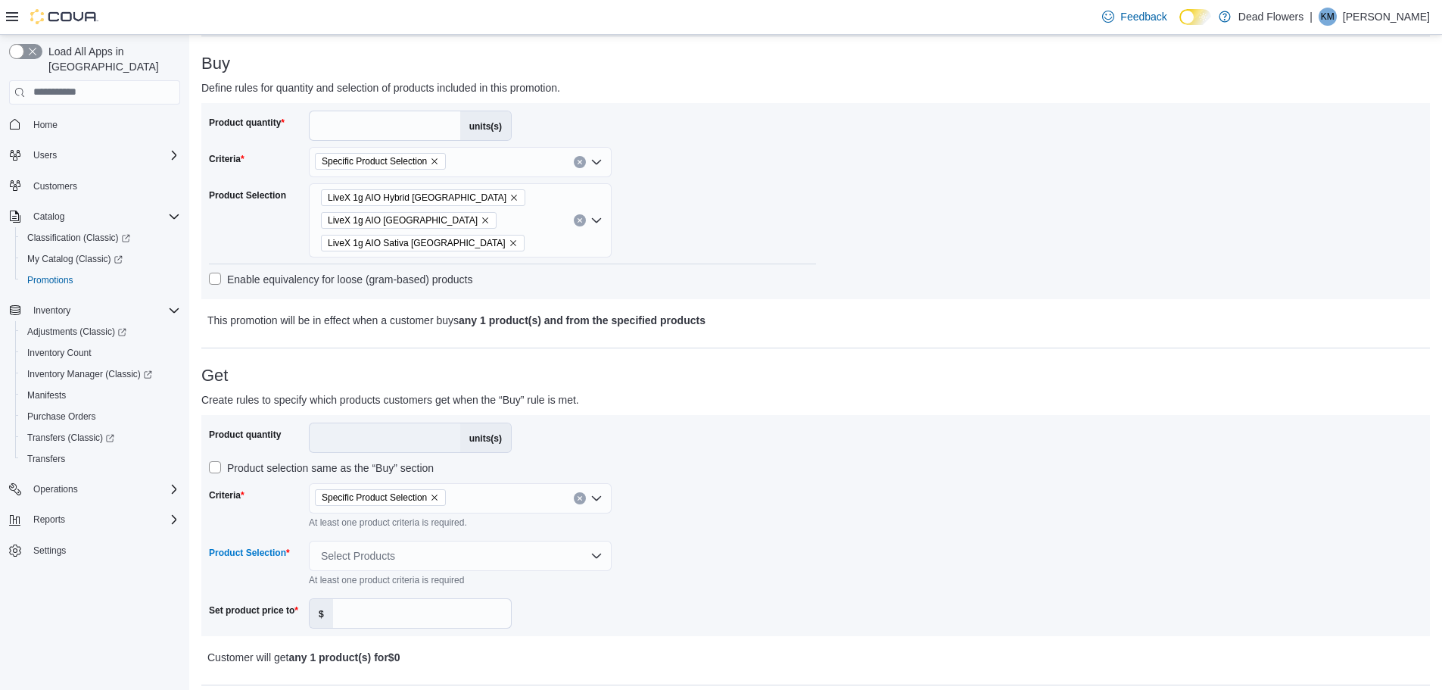
click at [513, 558] on div "Select Products" at bounding box center [460, 556] width 303 height 30
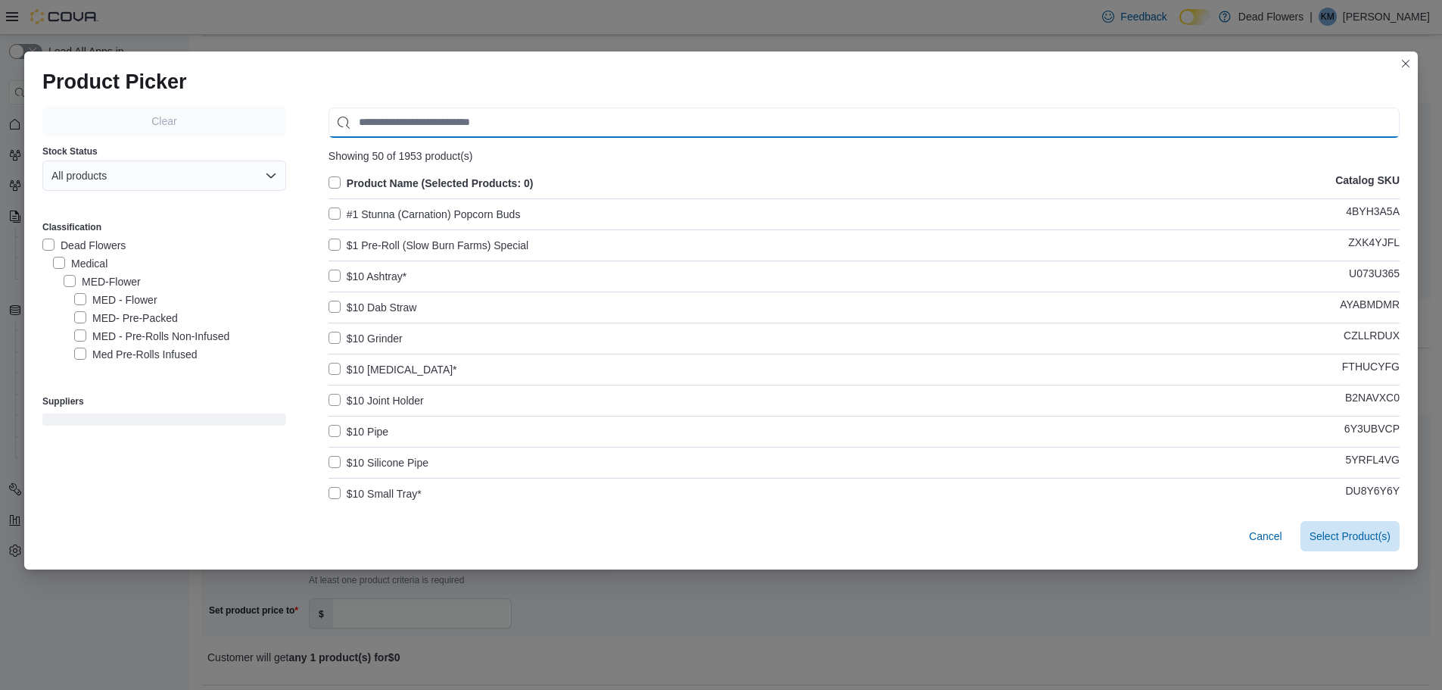
click at [587, 124] on input "Use aria labels when no actual label is in use" at bounding box center [864, 123] width 1071 height 30
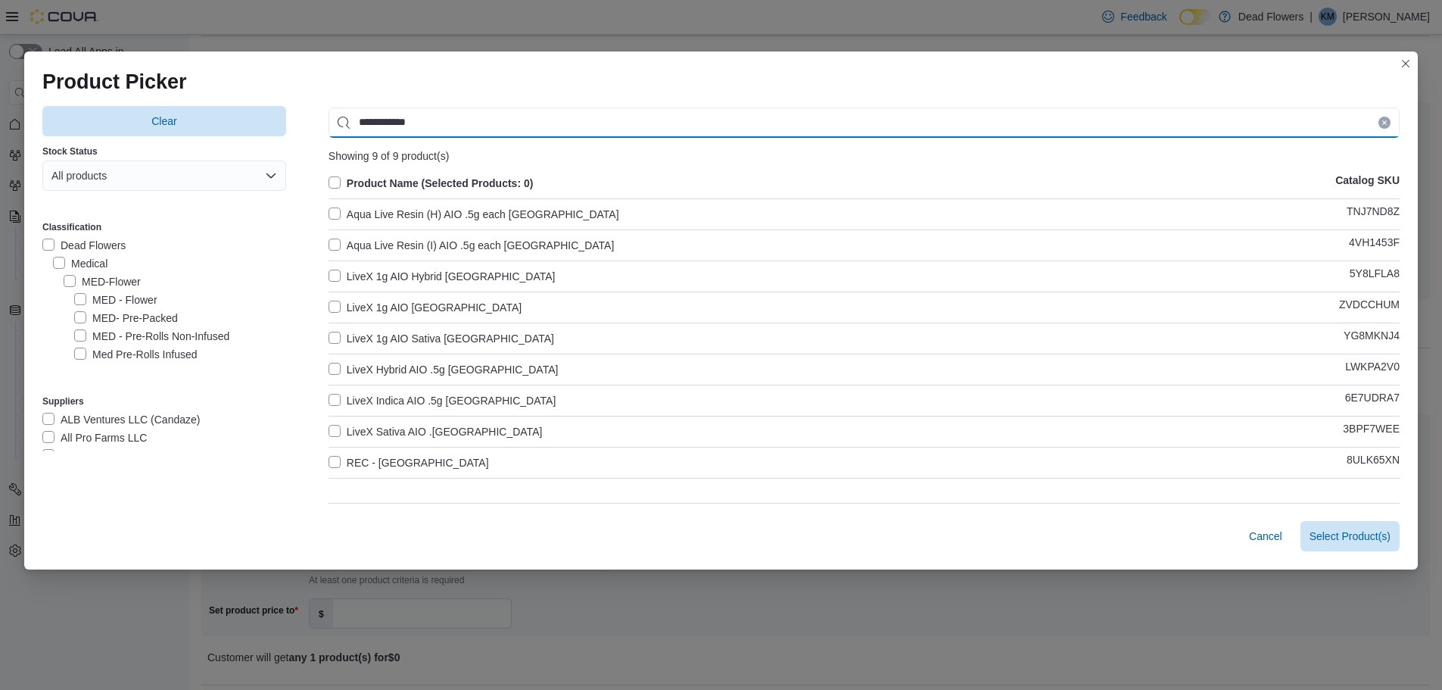
type input "**********"
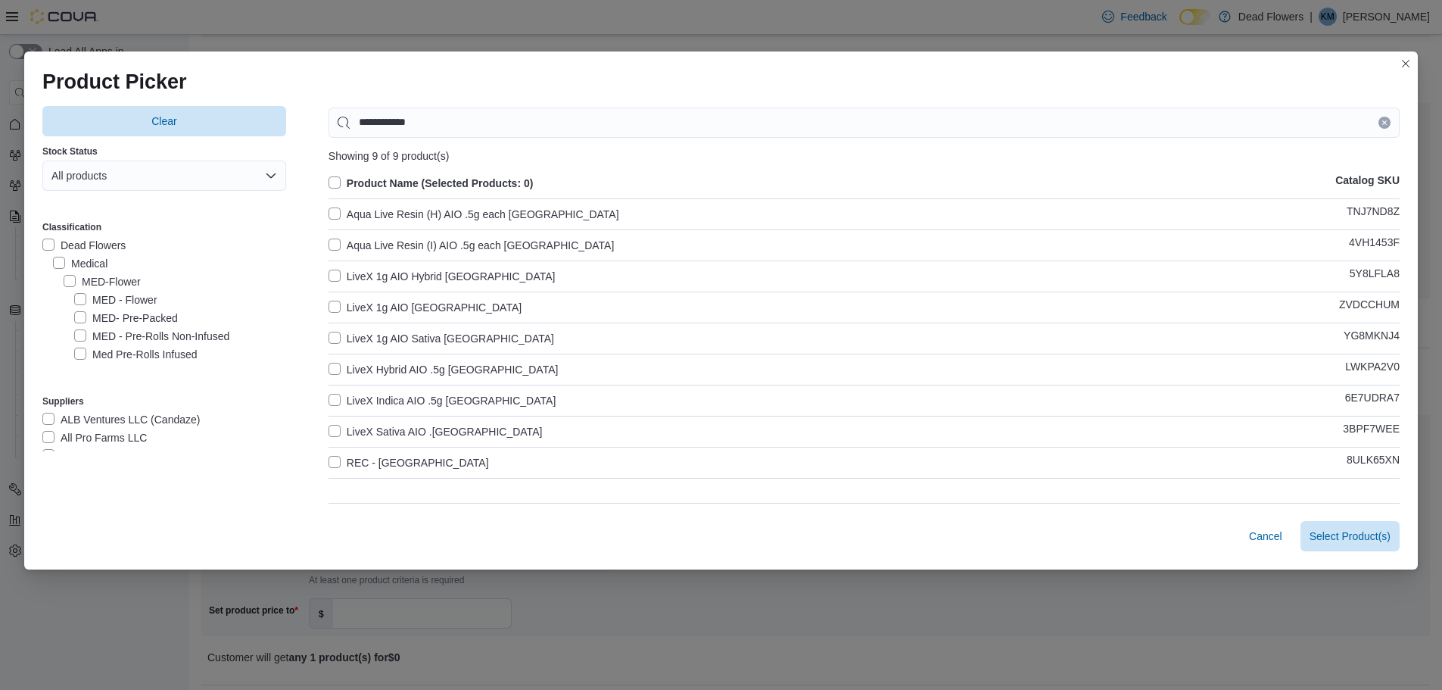
click at [329, 366] on label "LiveX Hybrid AIO .5g Sano Gardens" at bounding box center [444, 369] width 230 height 18
click at [332, 401] on label "LiveX Indica AIO .5g Sano Gardens" at bounding box center [442, 400] width 227 height 18
click at [329, 427] on label "LiveX Sativa AIO .5g Sano Gardens" at bounding box center [436, 431] width 214 height 18
click at [1331, 538] on span "Select 3 Product(s)" at bounding box center [1346, 535] width 90 height 15
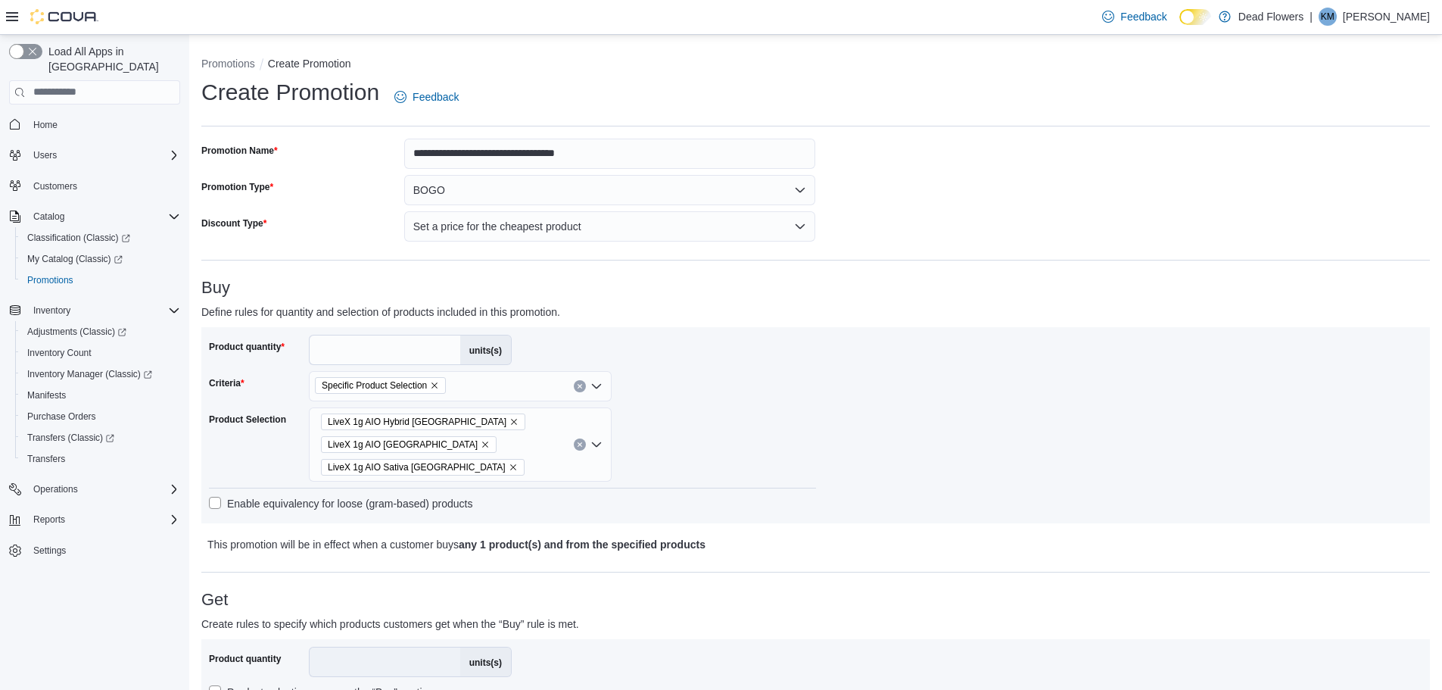
scroll to position [76, 0]
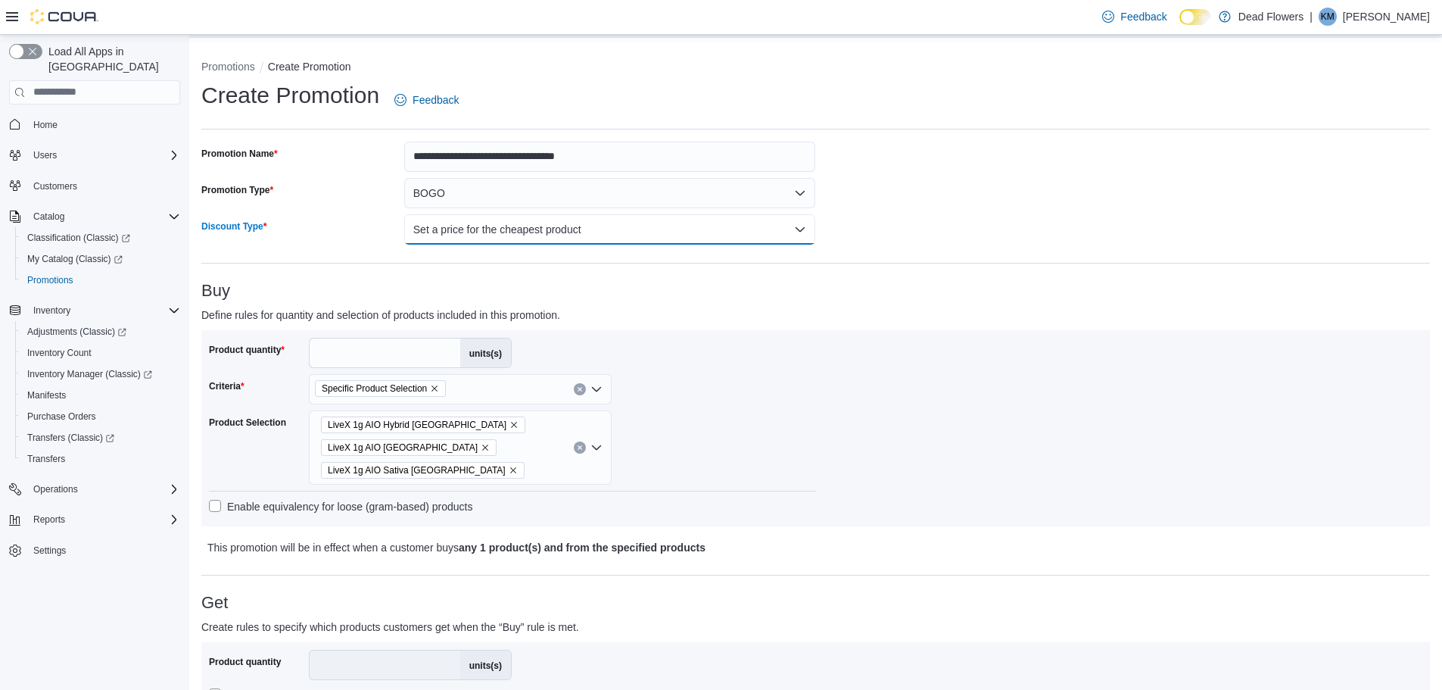
click at [647, 226] on button "Set a price for the cheapest product" at bounding box center [610, 229] width 412 height 30
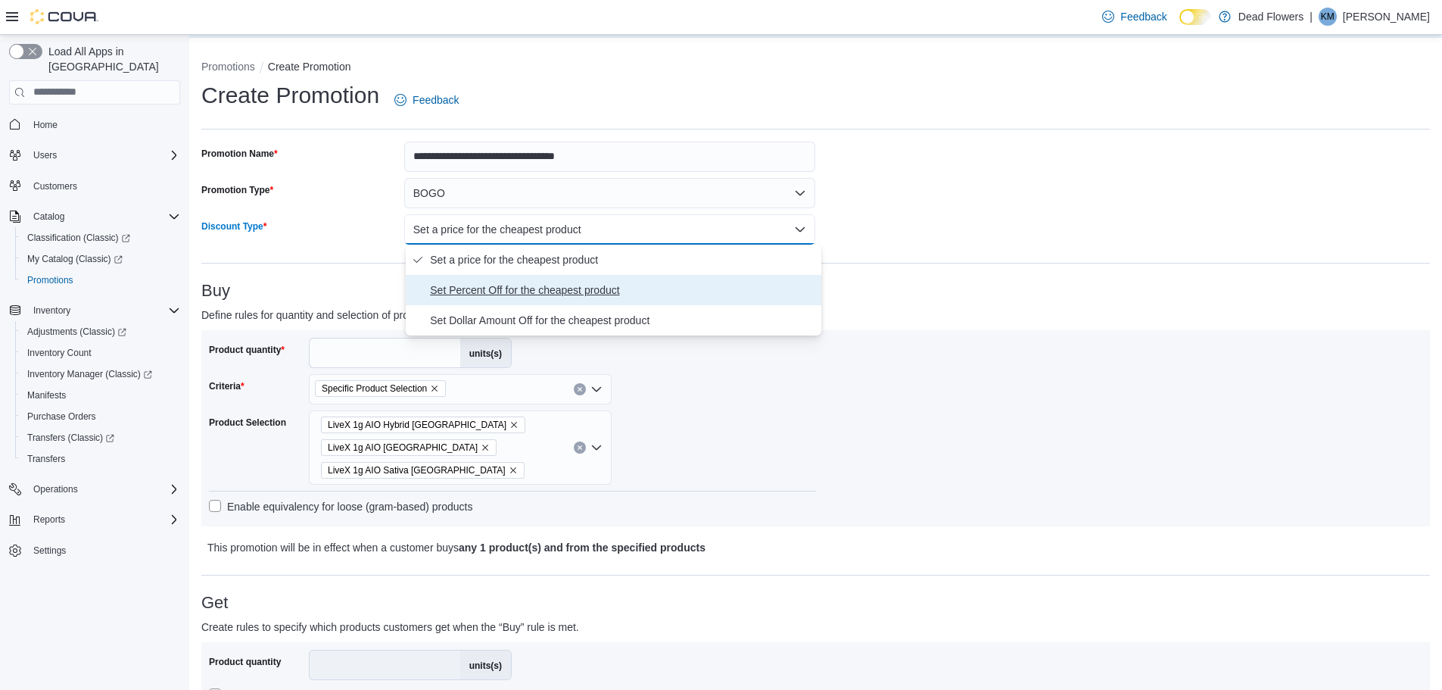
click at [549, 296] on span "Set Percent Off for the cheapest product" at bounding box center [622, 290] width 385 height 18
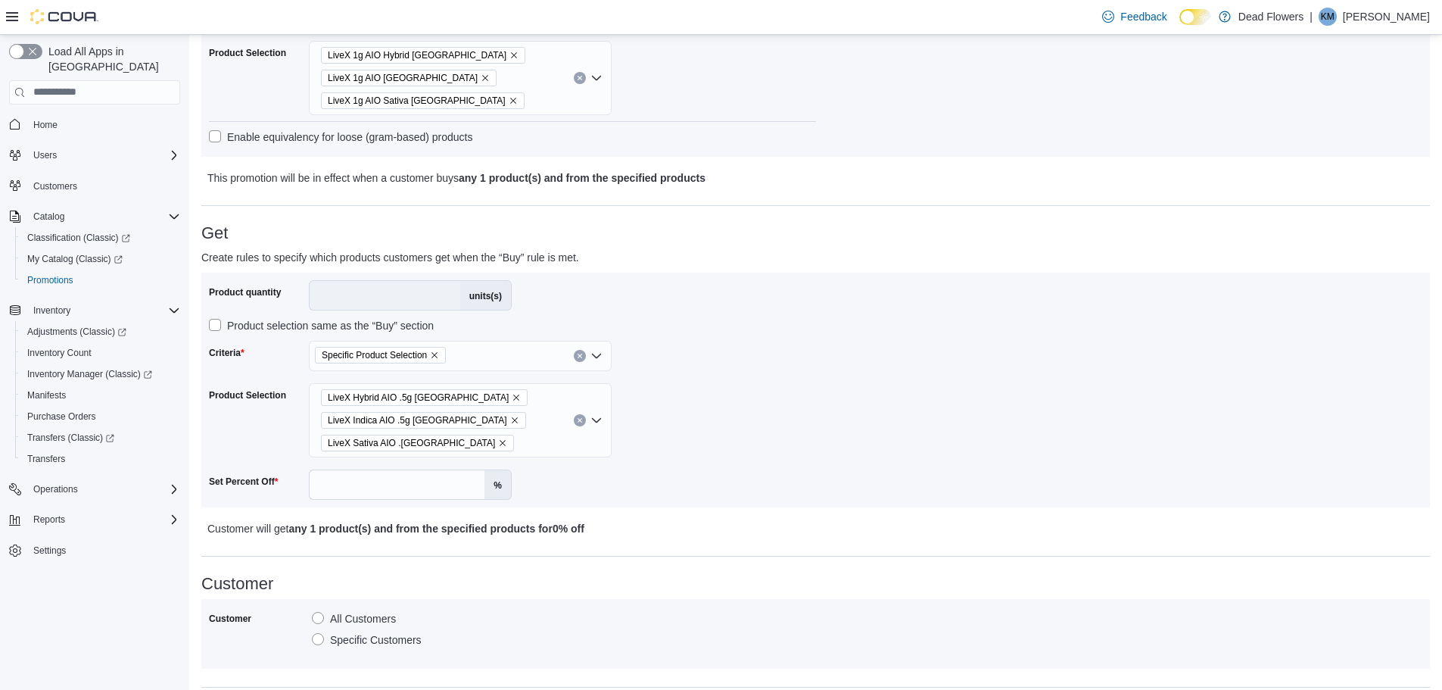
scroll to position [530, 0]
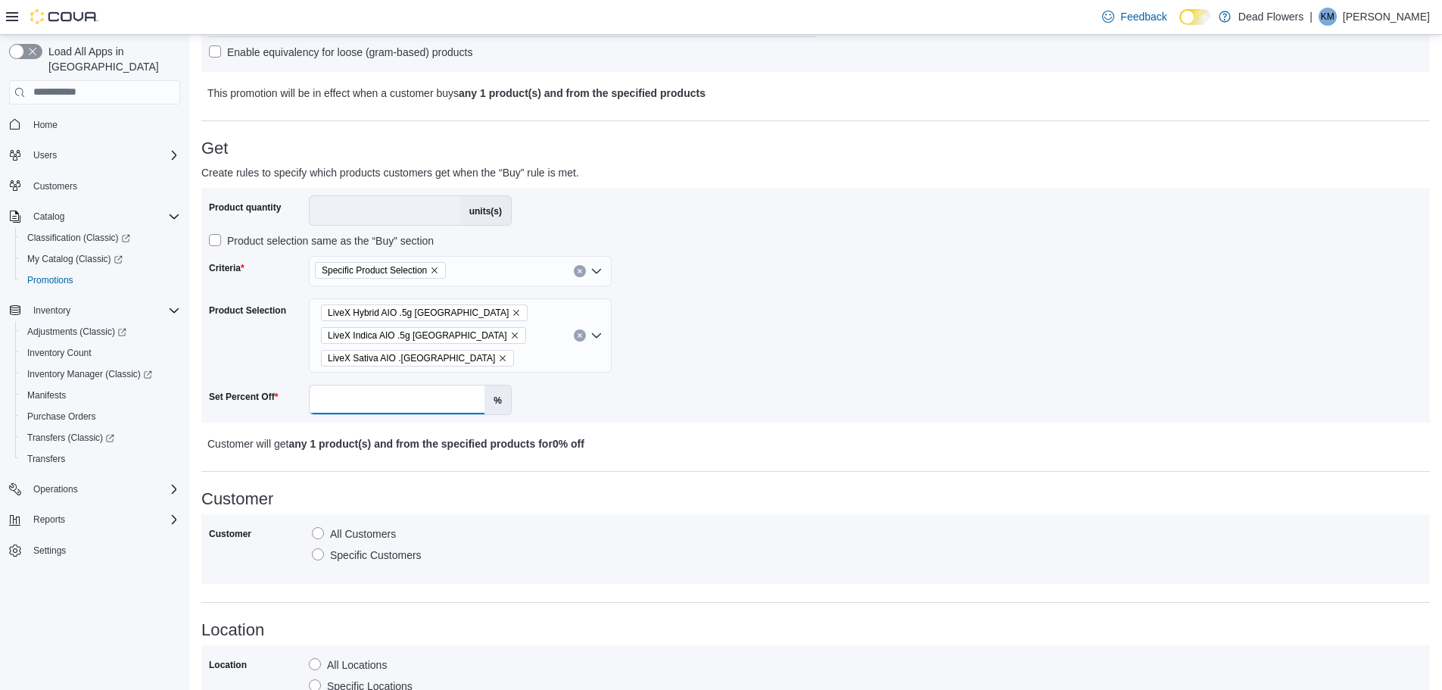
click at [385, 395] on input "Set Percent Off" at bounding box center [397, 399] width 175 height 29
type input "**"
click at [921, 511] on div "Customer Customer All Customers Specific Customers" at bounding box center [815, 537] width 1229 height 94
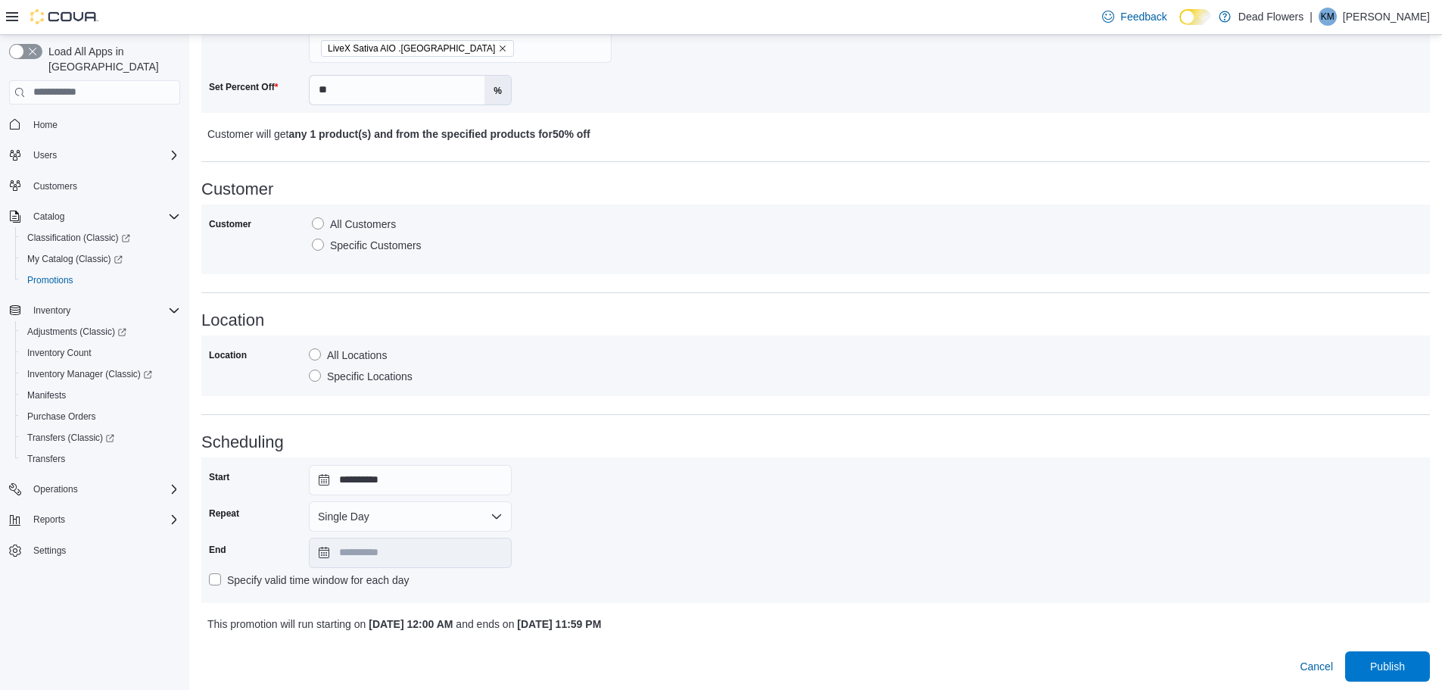
scroll to position [843, 0]
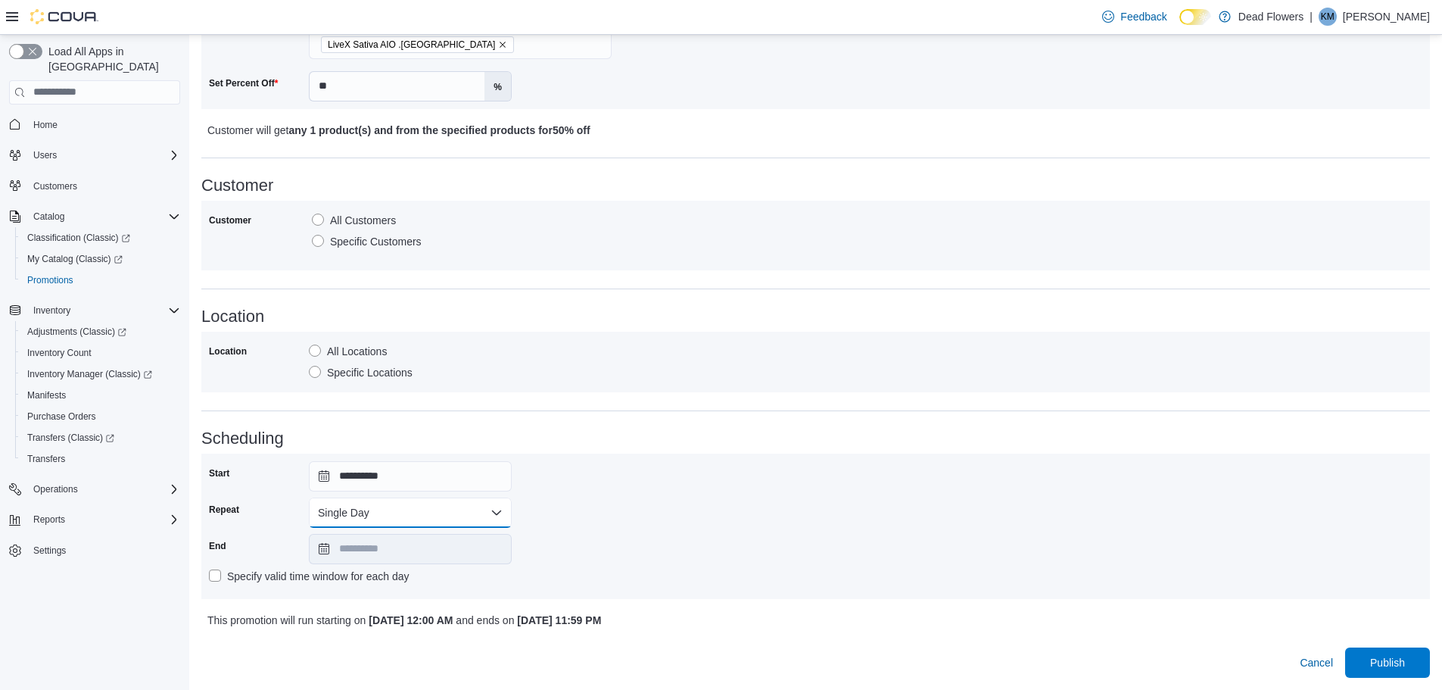
click at [424, 510] on button "Single Day" at bounding box center [410, 512] width 203 height 30
click at [351, 572] on span "Multi Day" at bounding box center [419, 573] width 173 height 18
click at [432, 553] on input "**********" at bounding box center [410, 549] width 203 height 30
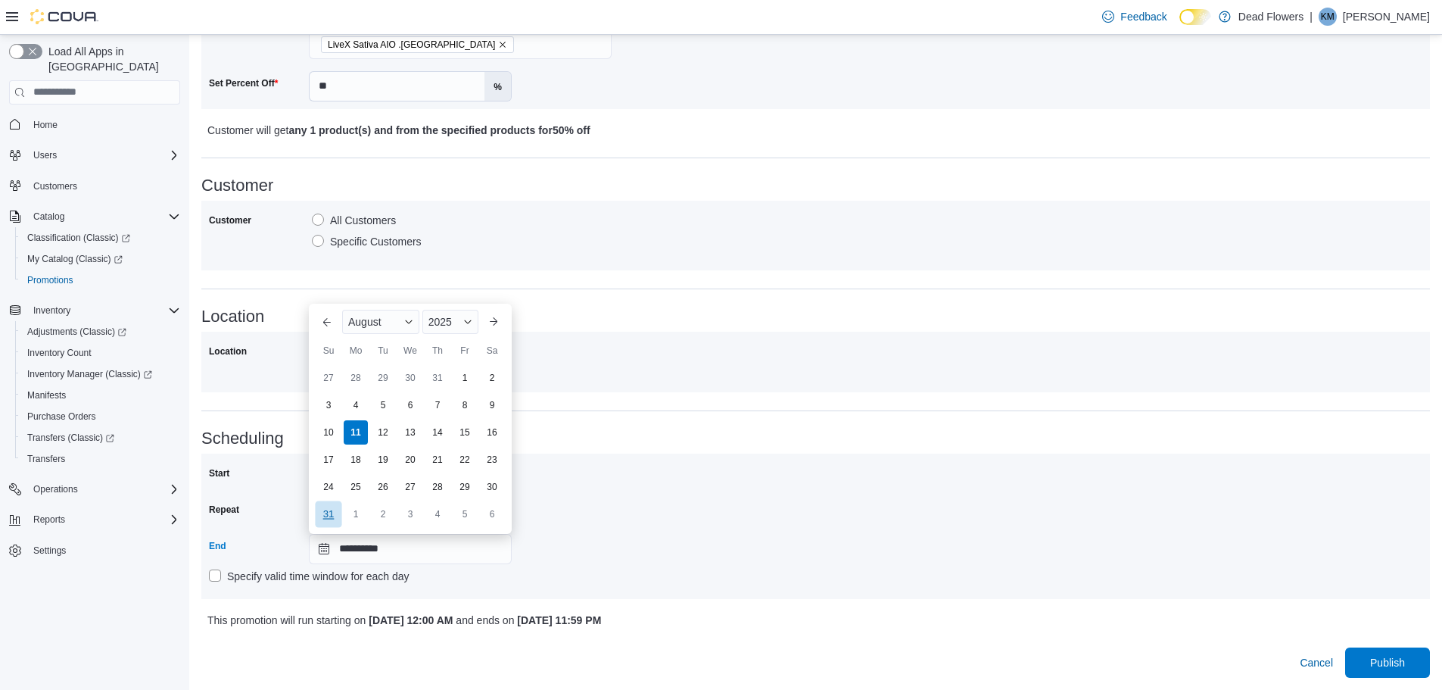
click at [322, 512] on div "31" at bounding box center [328, 513] width 26 height 26
type input "**********"
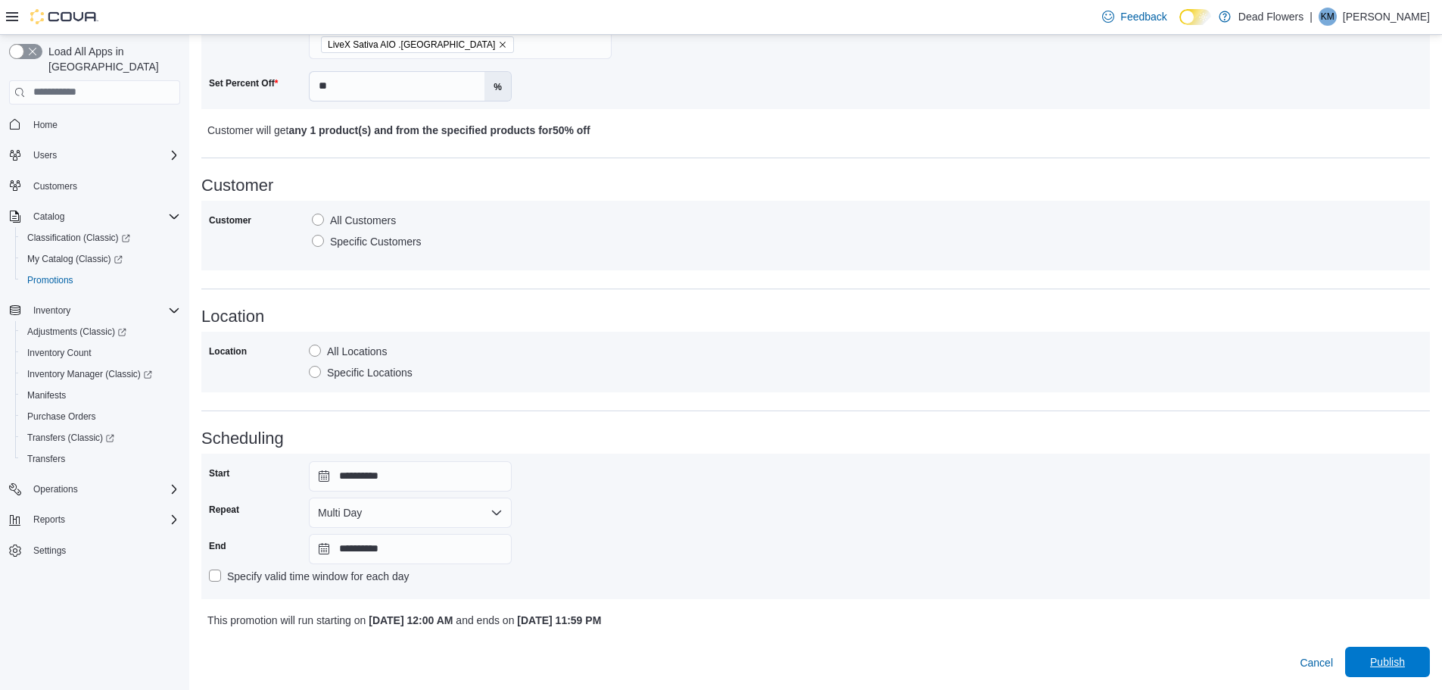
click at [1385, 659] on span "Publish" at bounding box center [1387, 661] width 35 height 15
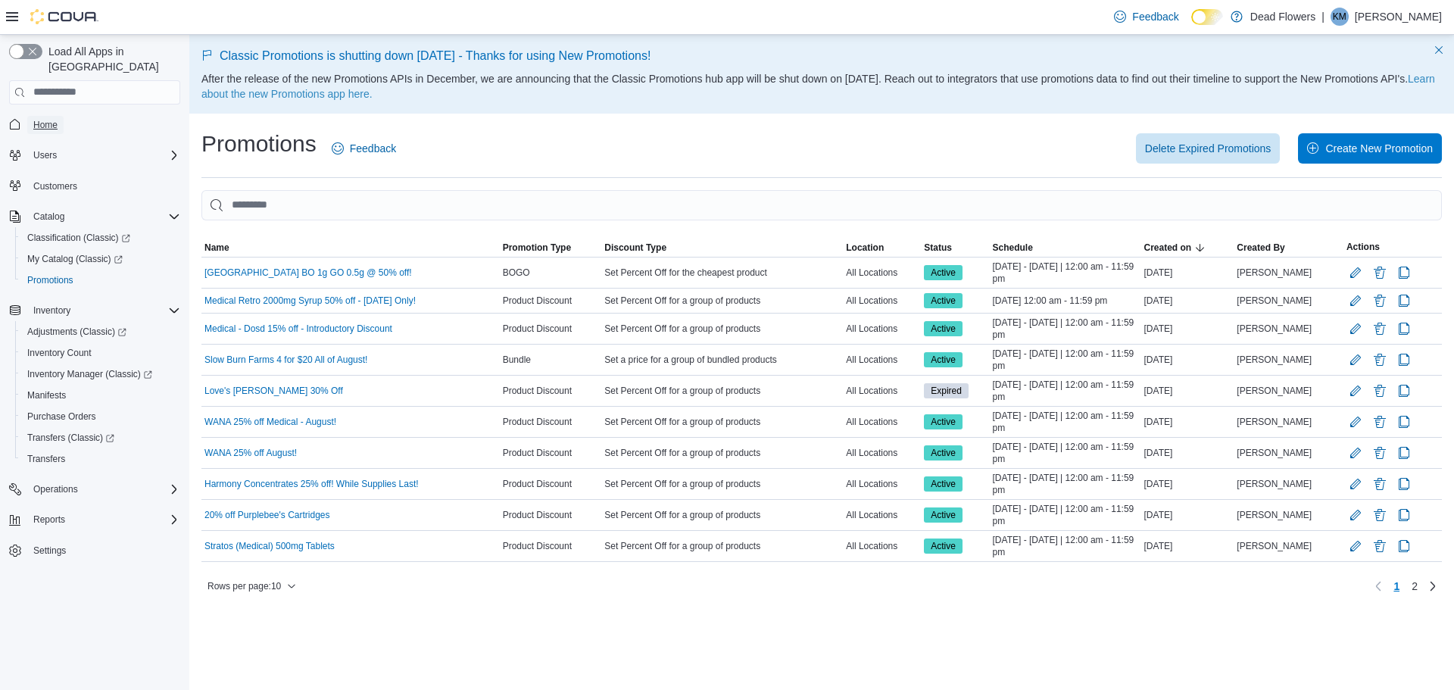
click at [50, 119] on span "Home" at bounding box center [45, 125] width 24 height 12
